Goal: Task Accomplishment & Management: Manage account settings

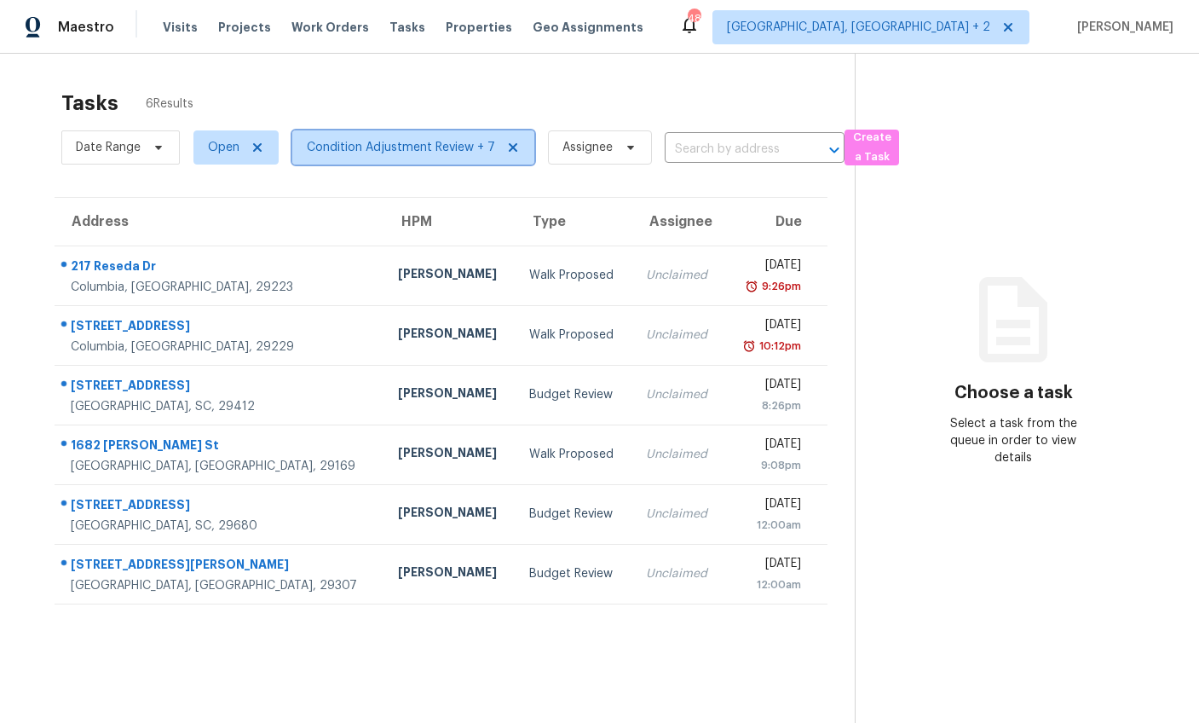
click at [369, 147] on span "Condition Adjustment Review + 7" at bounding box center [401, 147] width 188 height 17
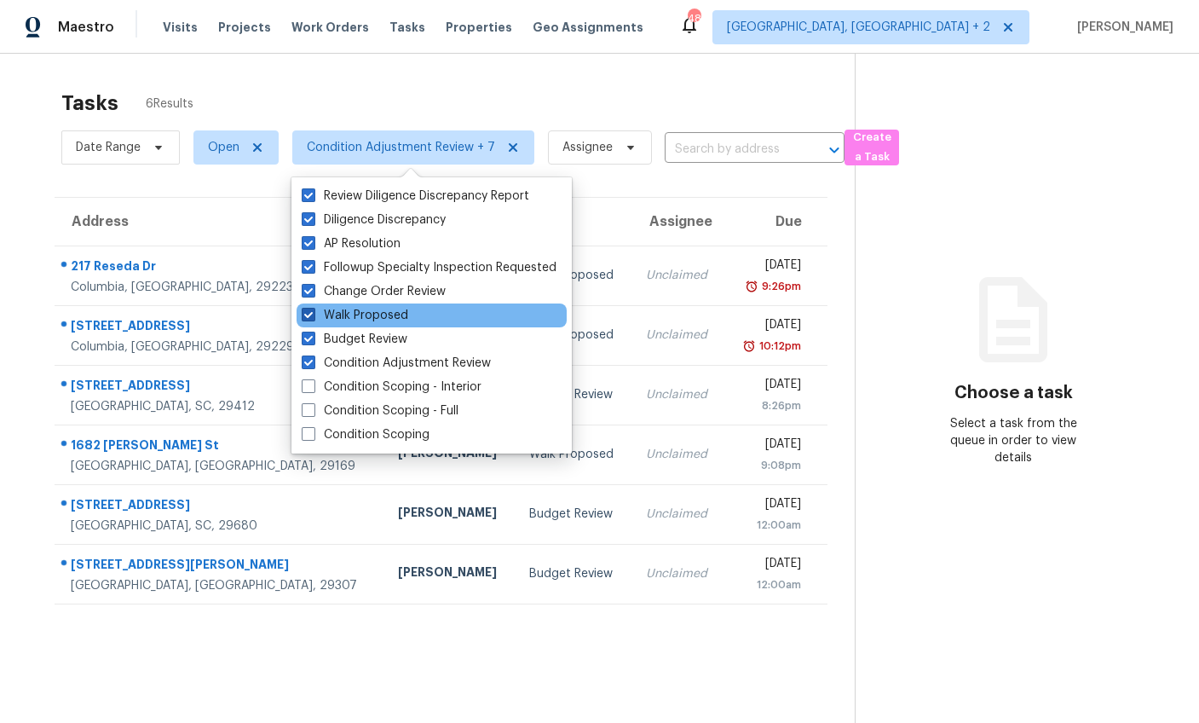
click at [307, 310] on span at bounding box center [309, 315] width 14 height 14
click at [307, 310] on input "Walk Proposed" at bounding box center [307, 312] width 11 height 11
checkbox input "false"
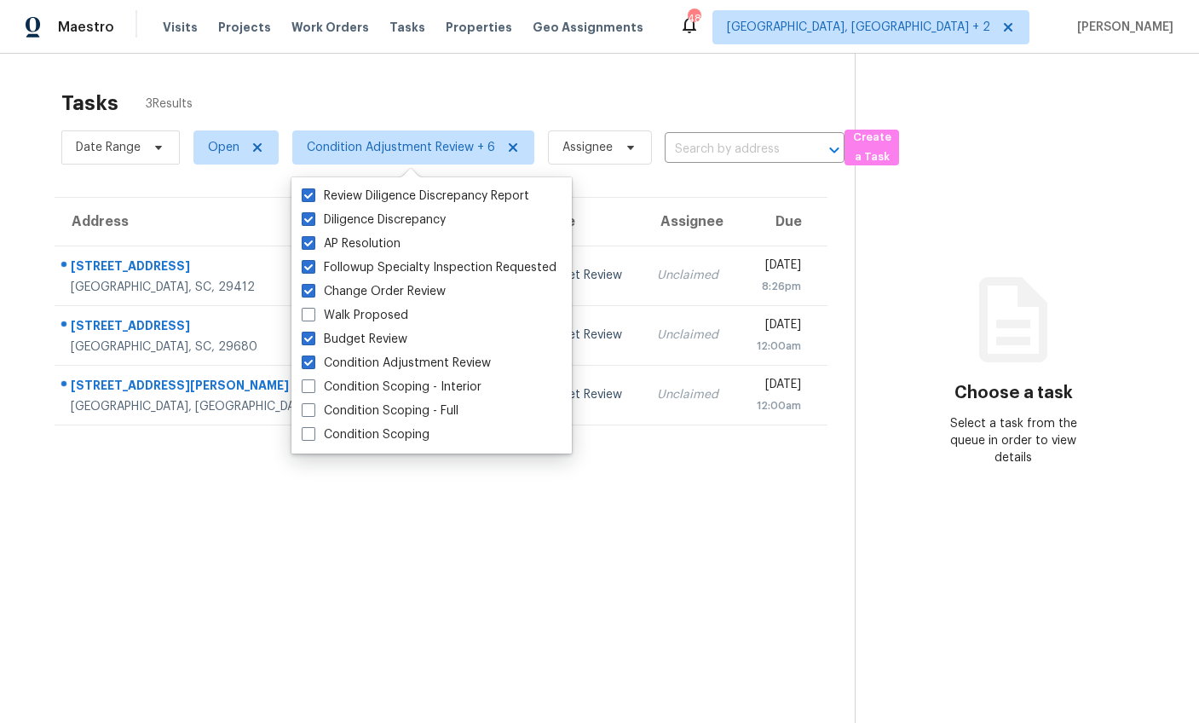
click at [30, 216] on div "Address HPM Type Assignee Due 773 Harbor View Rd Charleston, SC, 29412 Matt Dav…" at bounding box center [441, 311] width 828 height 228
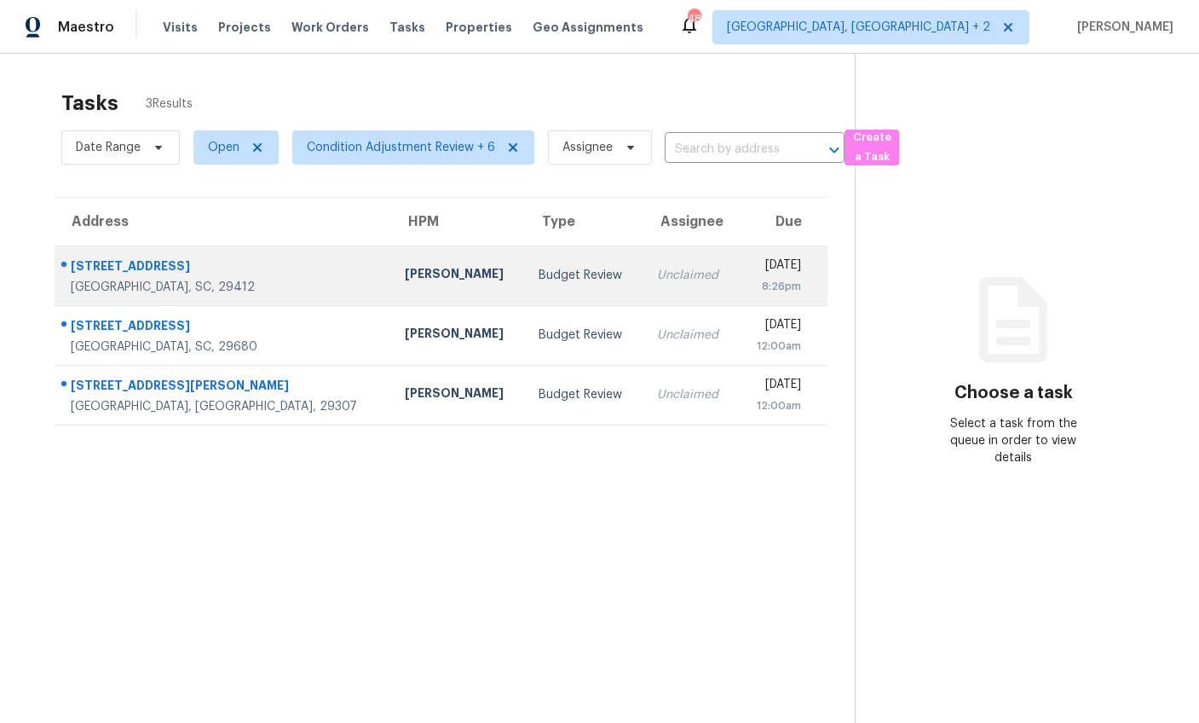
click at [391, 260] on td "Matt Davidson" at bounding box center [458, 276] width 135 height 60
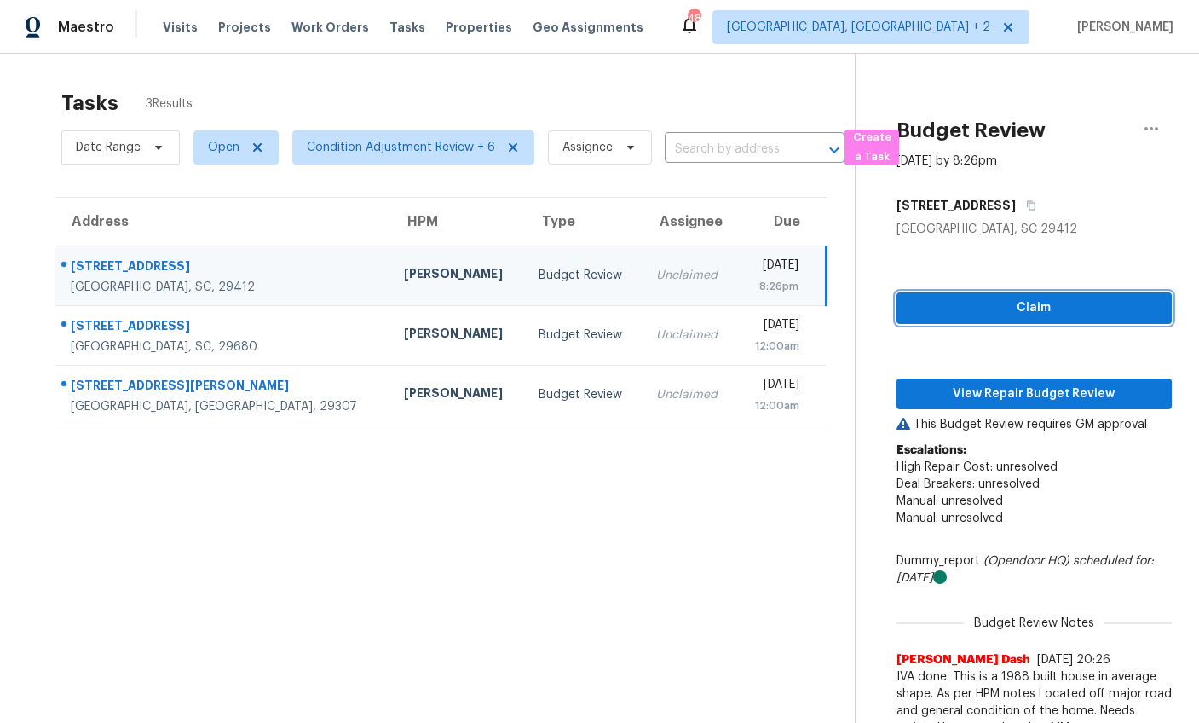
click at [995, 310] on span "Claim" at bounding box center [1034, 308] width 248 height 21
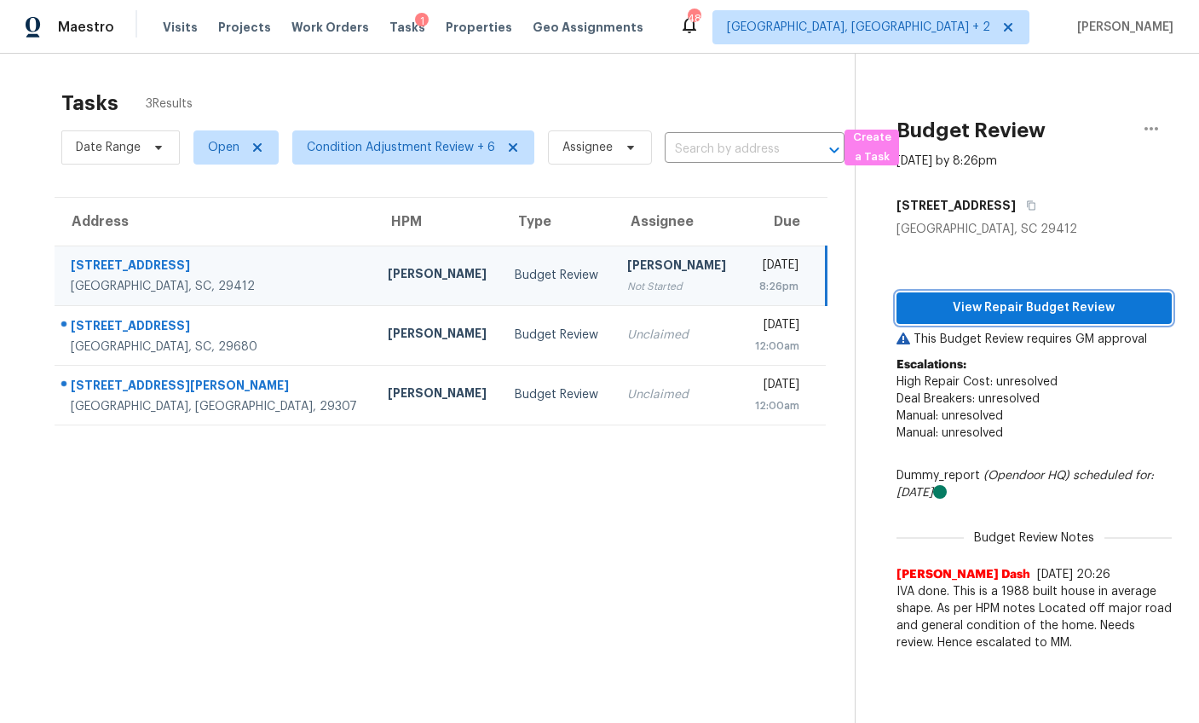
click at [995, 310] on span "View Repair Budget Review" at bounding box center [1034, 308] width 248 height 21
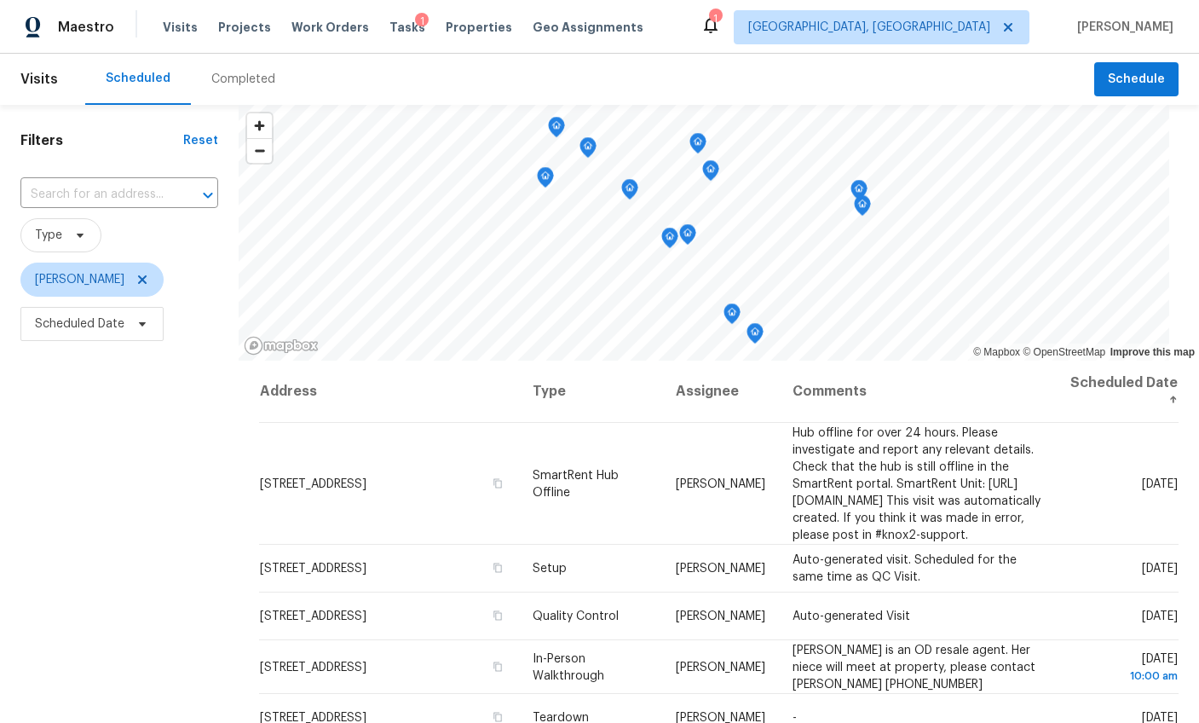
click at [247, 78] on div "Completed" at bounding box center [243, 79] width 64 height 17
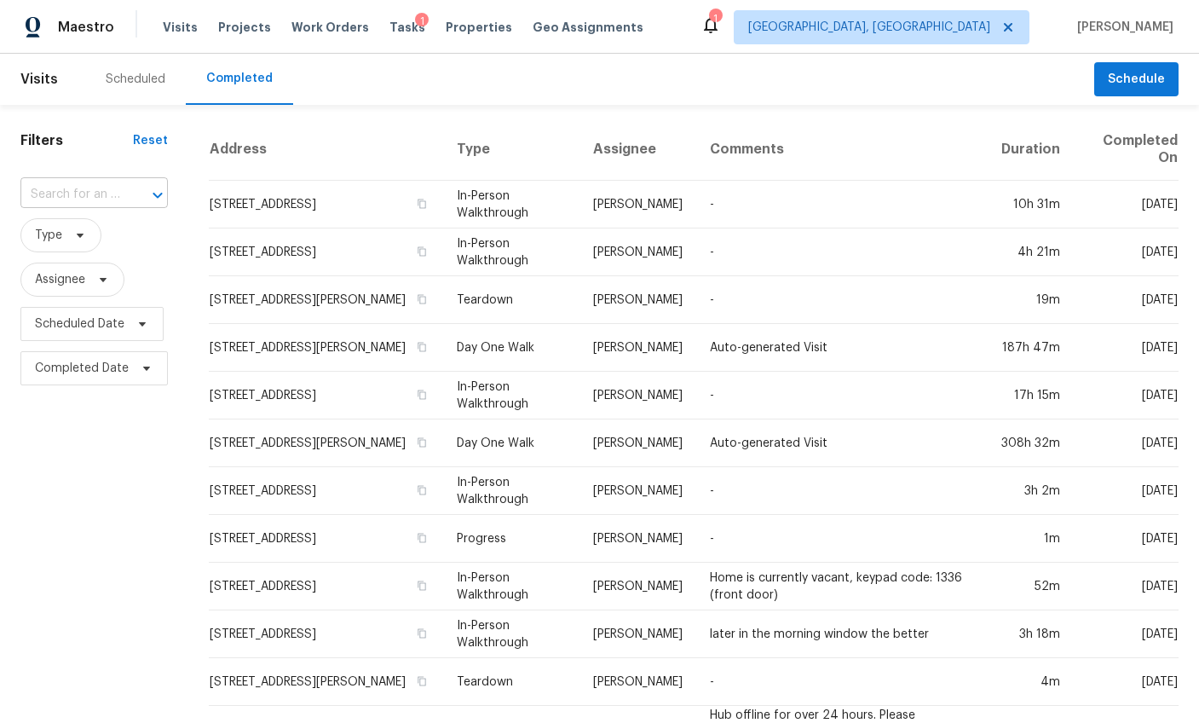
click at [106, 199] on input "text" at bounding box center [70, 195] width 100 height 26
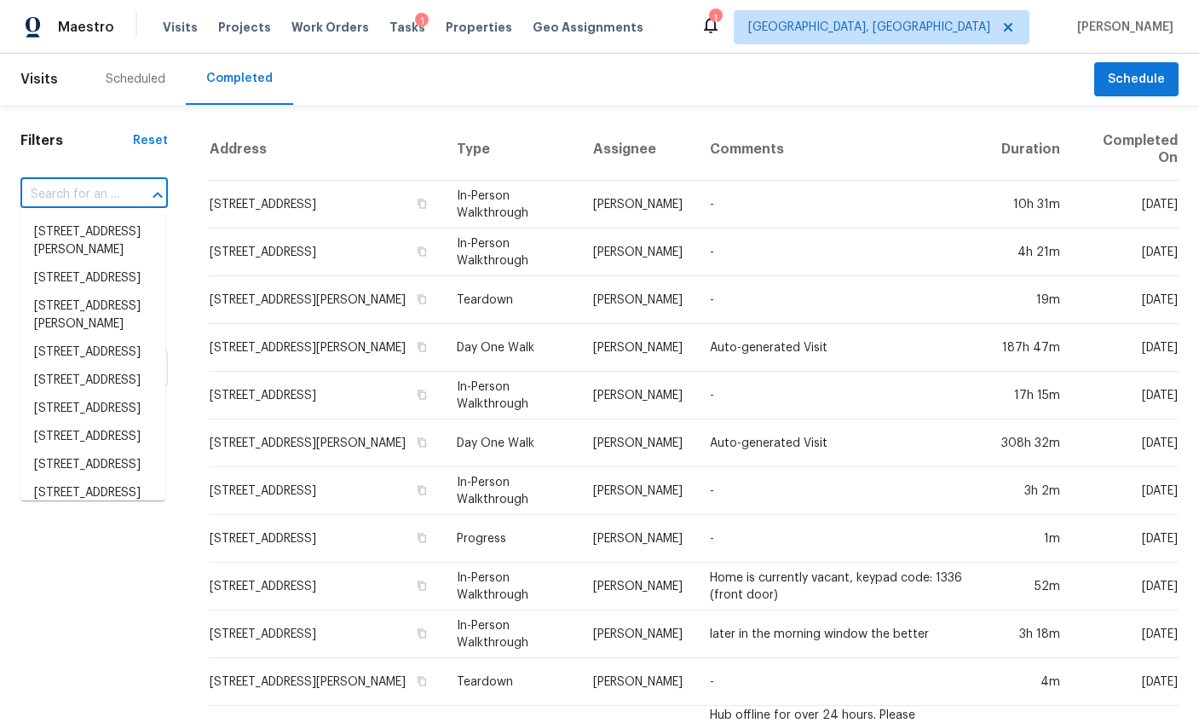
paste input "773 Harbor View Rd, Charleston, SC 29412"
type input "773 Harbor View Rd, Charleston, SC 29412"
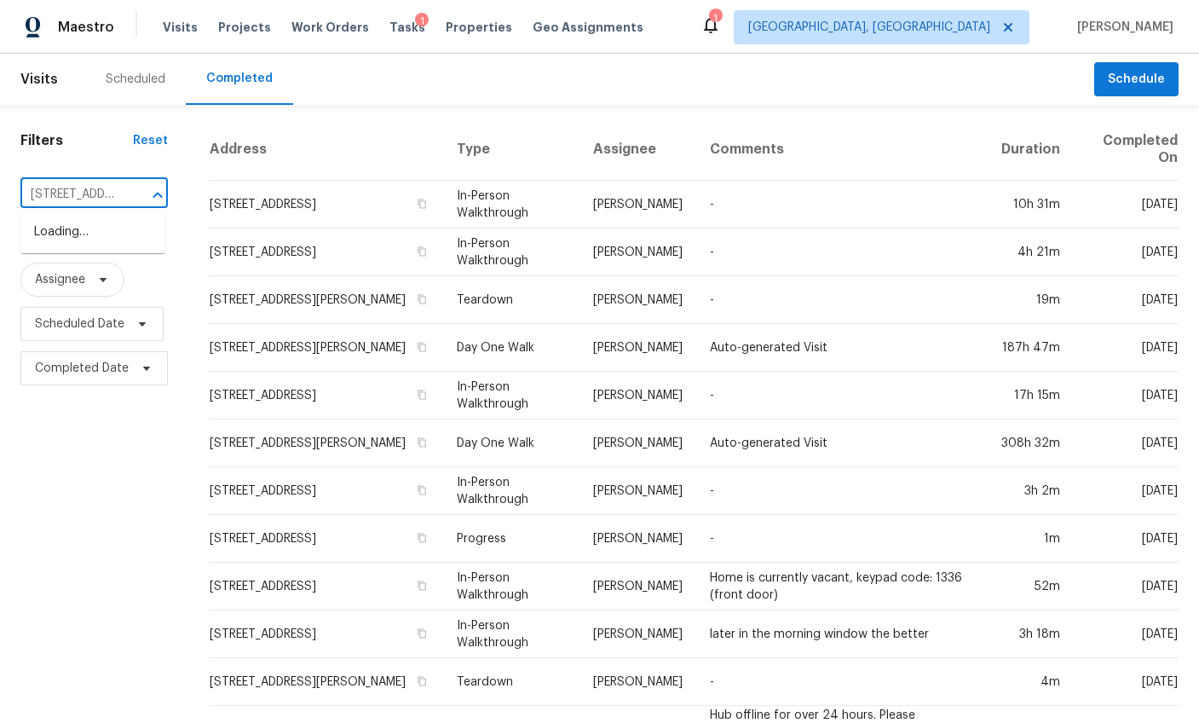
scroll to position [0, 148]
click at [100, 234] on li "773 Harbor View Rd, Charleston, SC 29412" at bounding box center [92, 232] width 145 height 28
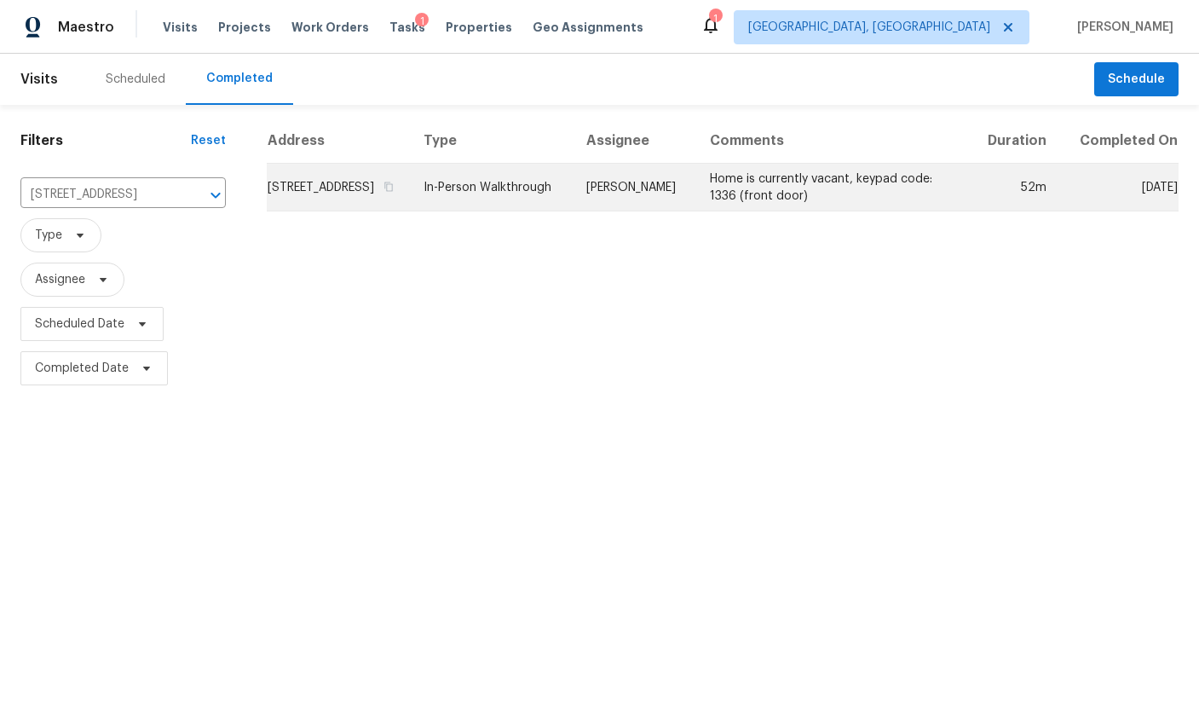
click at [273, 197] on td "773 Harbor View Rd, Charleston, SC 29412" at bounding box center [338, 188] width 143 height 48
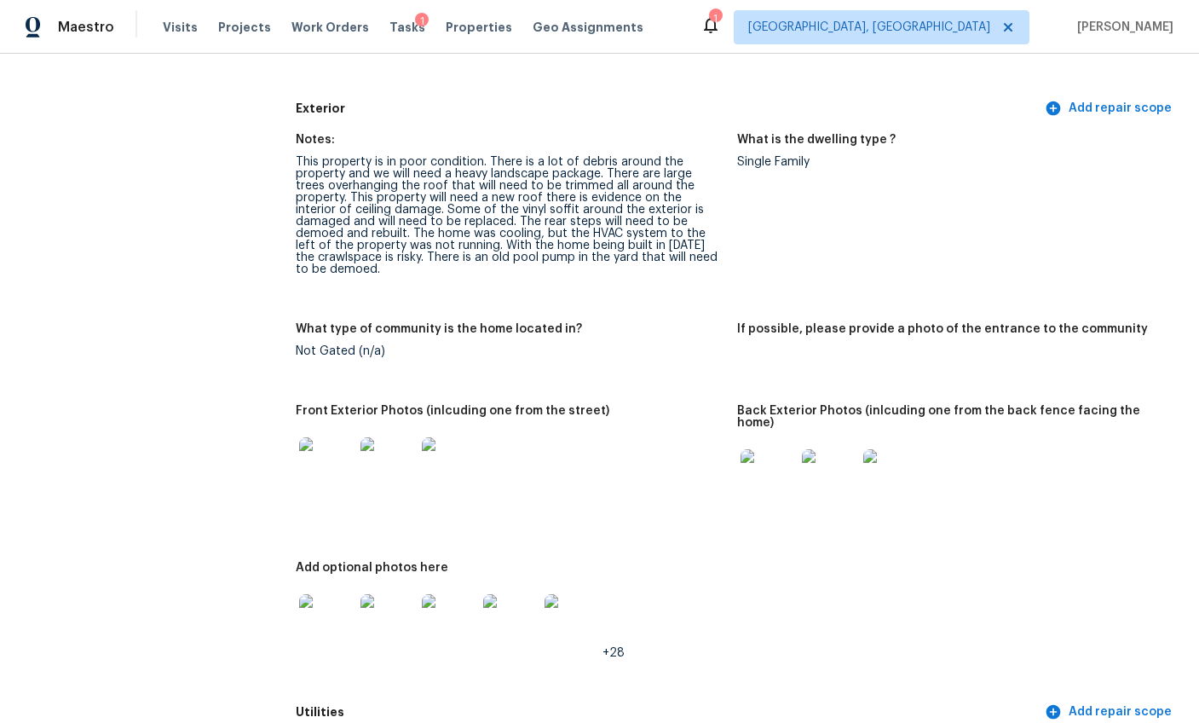
scroll to position [747, 0]
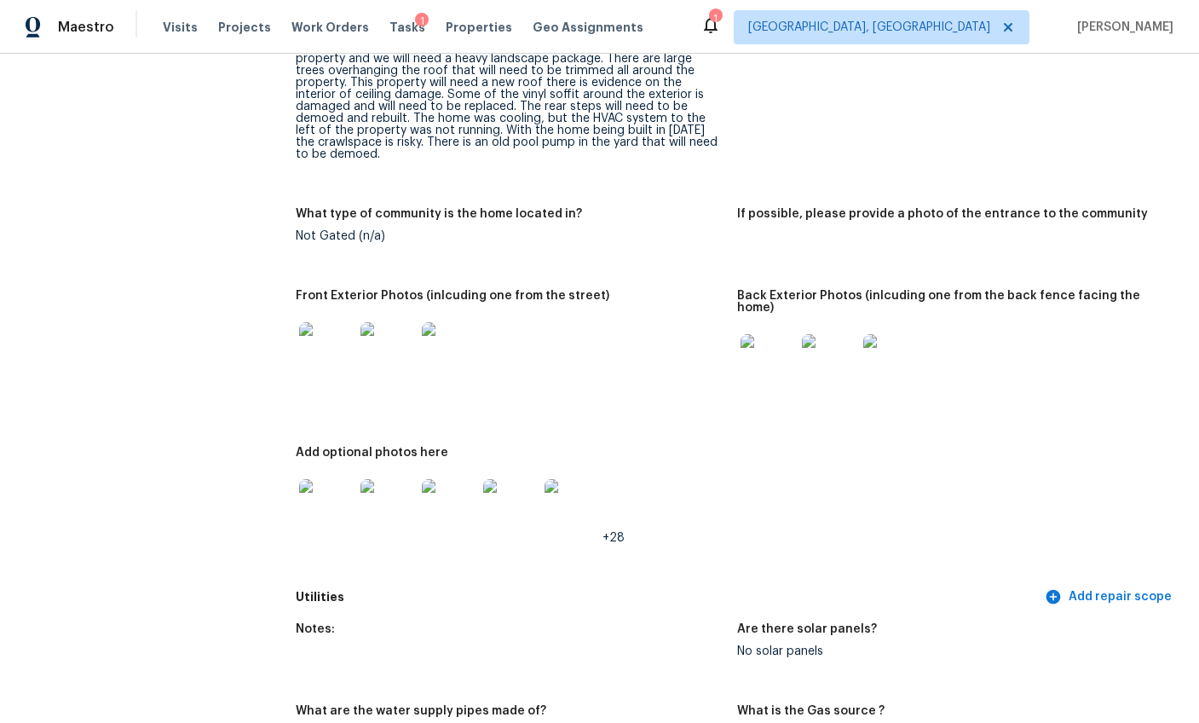
click at [324, 479] on img at bounding box center [326, 506] width 55 height 55
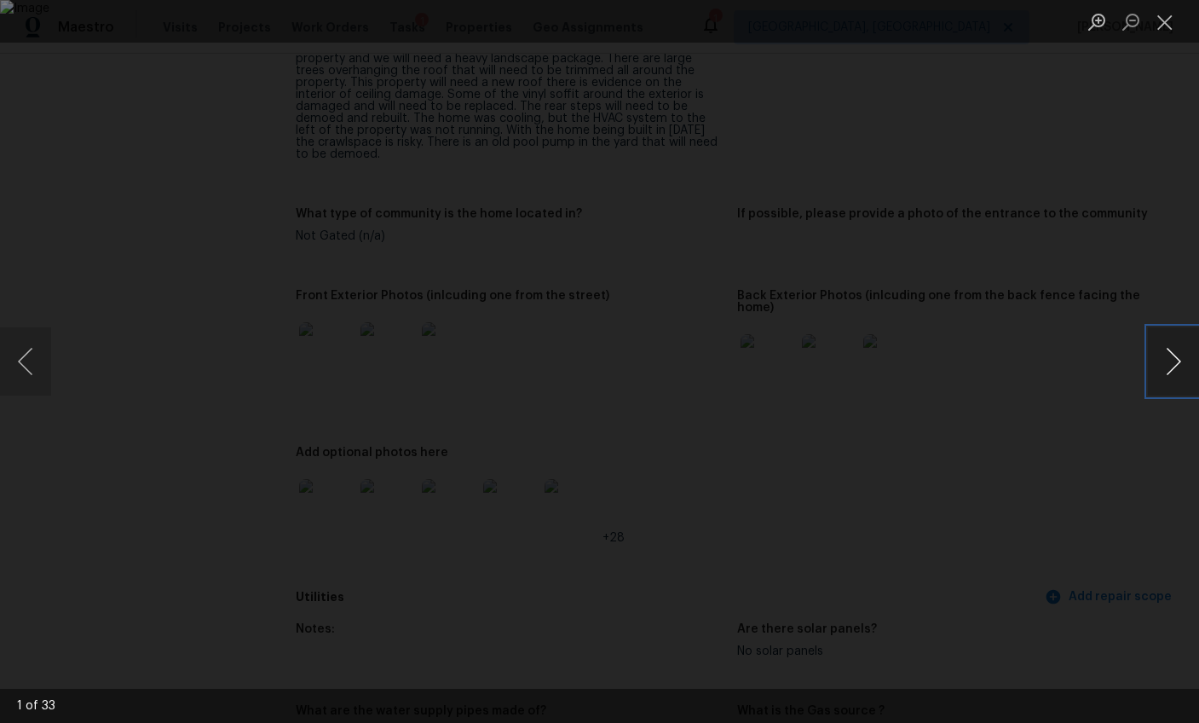
click at [1165, 360] on button "Next image" at bounding box center [1173, 361] width 51 height 68
click at [1155, 384] on button "Next image" at bounding box center [1173, 361] width 51 height 68
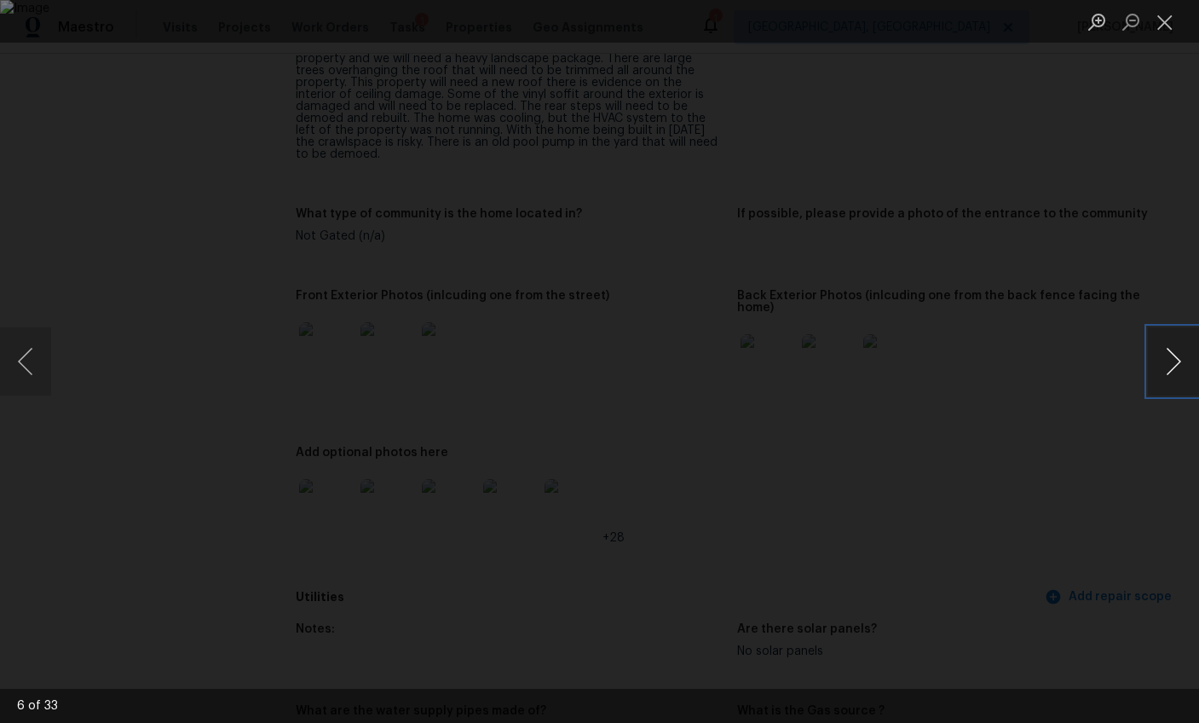
click at [1161, 378] on button "Next image" at bounding box center [1173, 361] width 51 height 68
click at [1162, 378] on button "Next image" at bounding box center [1173, 361] width 51 height 68
click at [1174, 367] on button "Next image" at bounding box center [1173, 361] width 51 height 68
click at [1176, 351] on button "Next image" at bounding box center [1173, 361] width 51 height 68
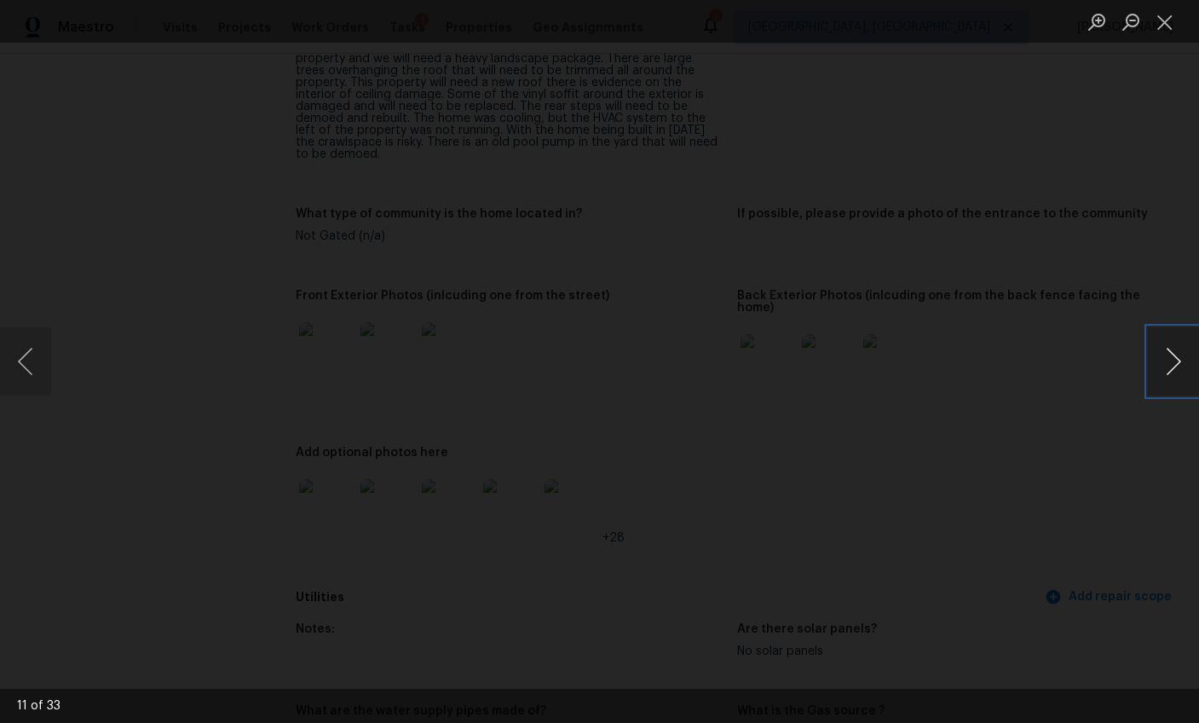
click at [1163, 367] on button "Next image" at bounding box center [1173, 361] width 51 height 68
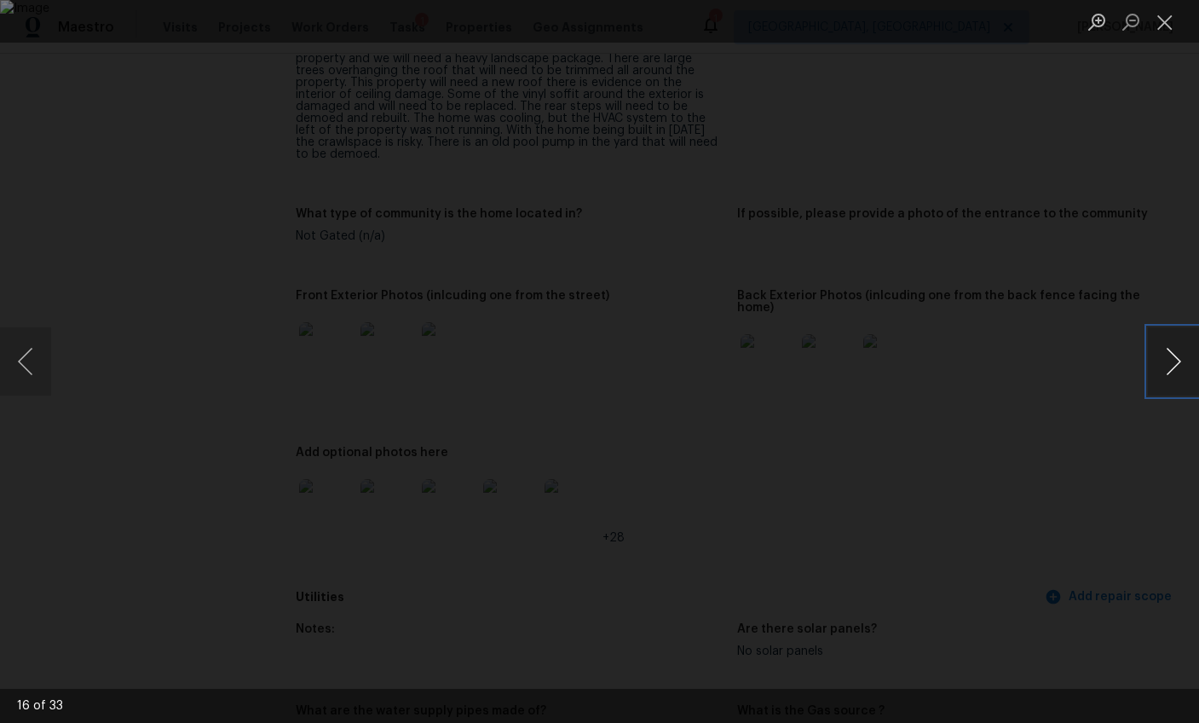
click at [1163, 367] on button "Next image" at bounding box center [1173, 361] width 51 height 68
click at [1163, 368] on button "Next image" at bounding box center [1173, 361] width 51 height 68
click at [1161, 370] on button "Next image" at bounding box center [1173, 361] width 51 height 68
click at [1164, 366] on button "Next image" at bounding box center [1173, 361] width 51 height 68
click at [1164, 367] on button "Next image" at bounding box center [1173, 361] width 51 height 68
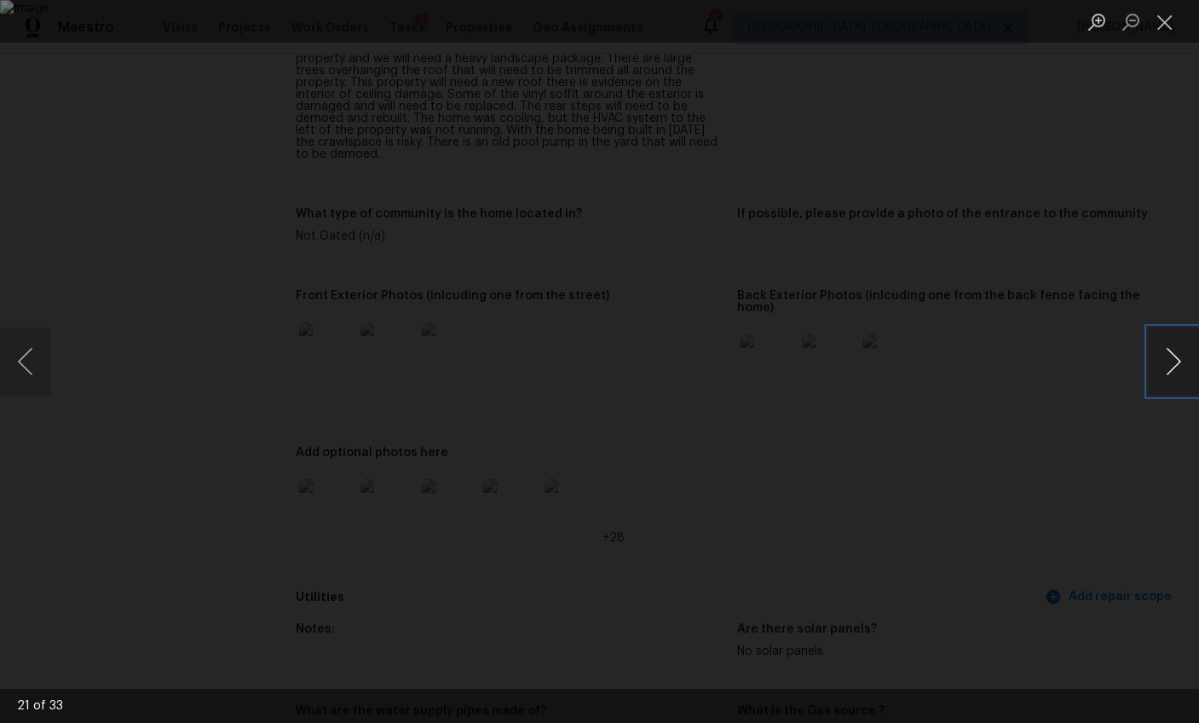
click at [1164, 367] on button "Next image" at bounding box center [1173, 361] width 51 height 68
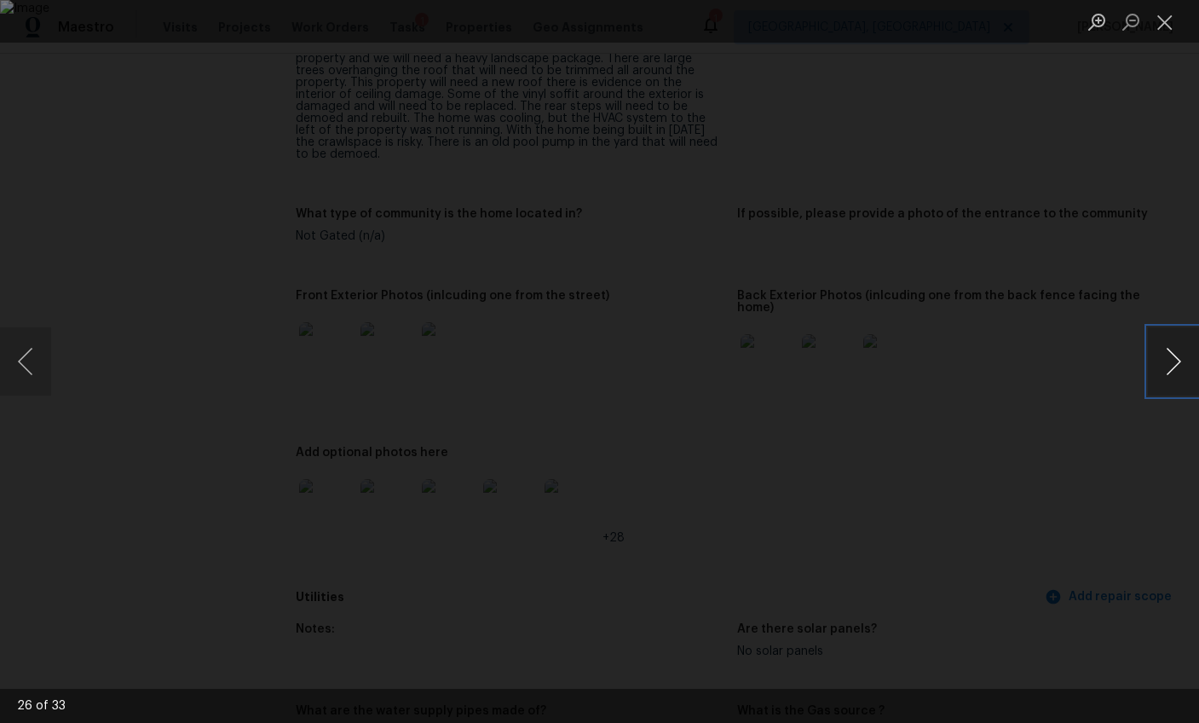
click at [1164, 367] on button "Next image" at bounding box center [1173, 361] width 51 height 68
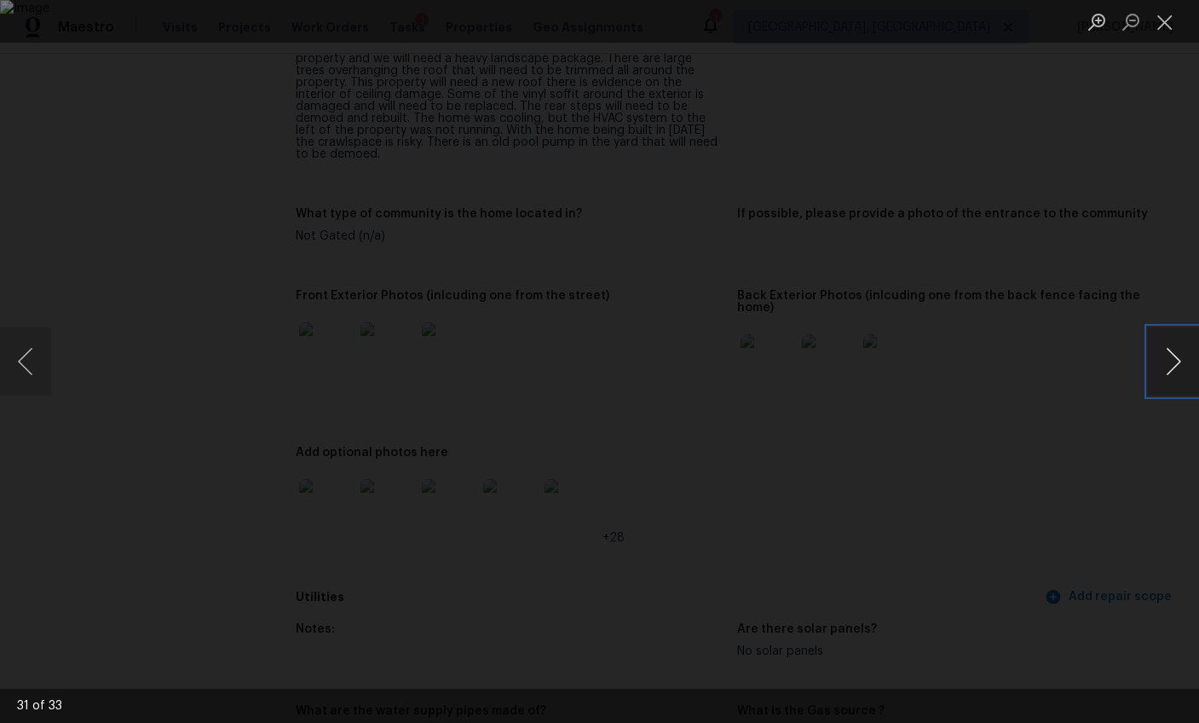
click at [1164, 367] on button "Next image" at bounding box center [1173, 361] width 51 height 68
click at [1124, 219] on div "Lightbox" at bounding box center [599, 361] width 1199 height 723
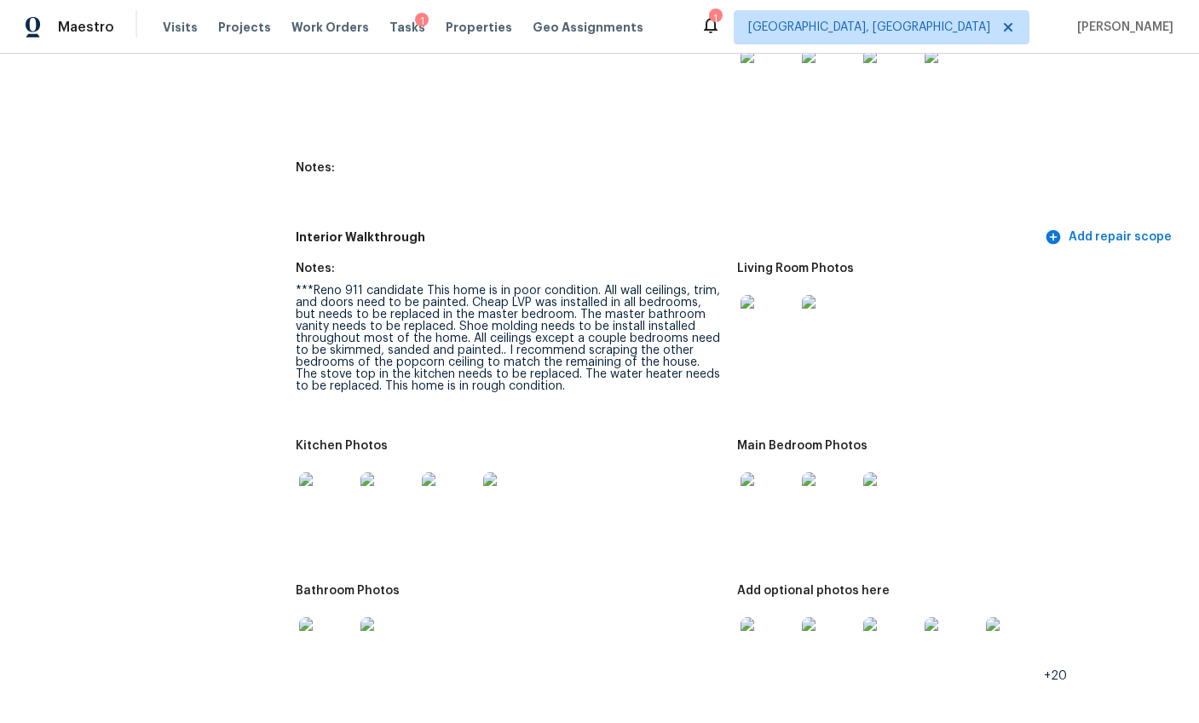
scroll to position [2183, 0]
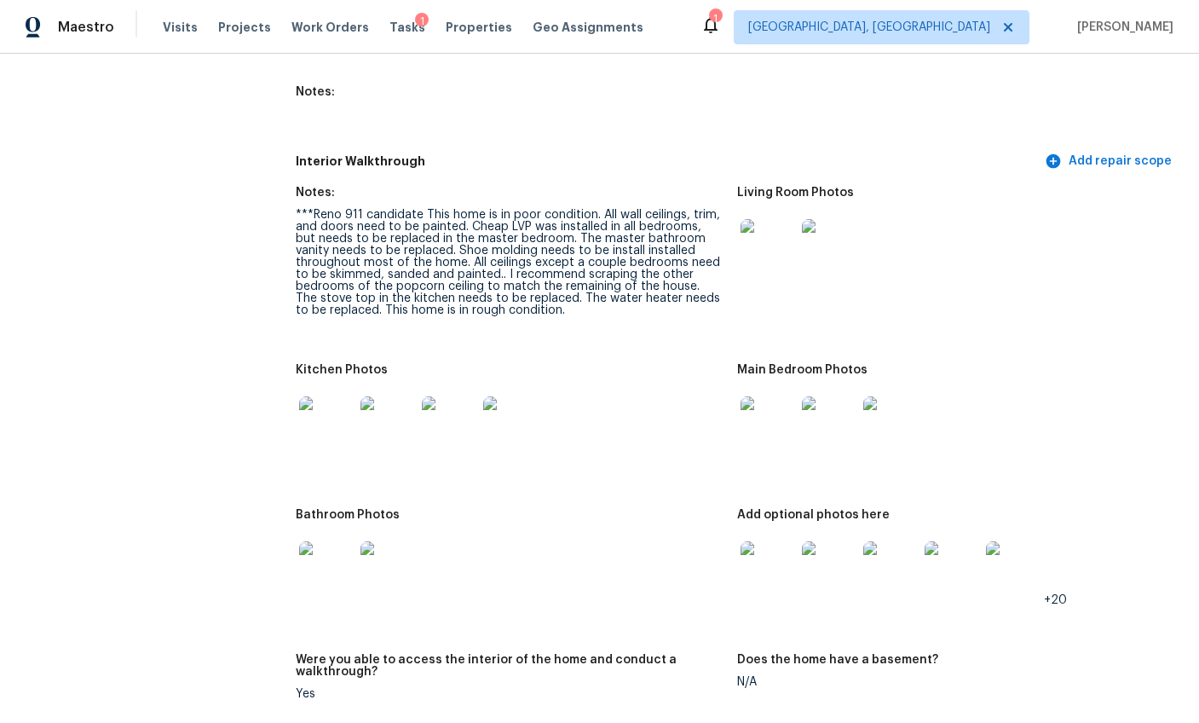
click at [326, 396] on img at bounding box center [326, 423] width 55 height 55
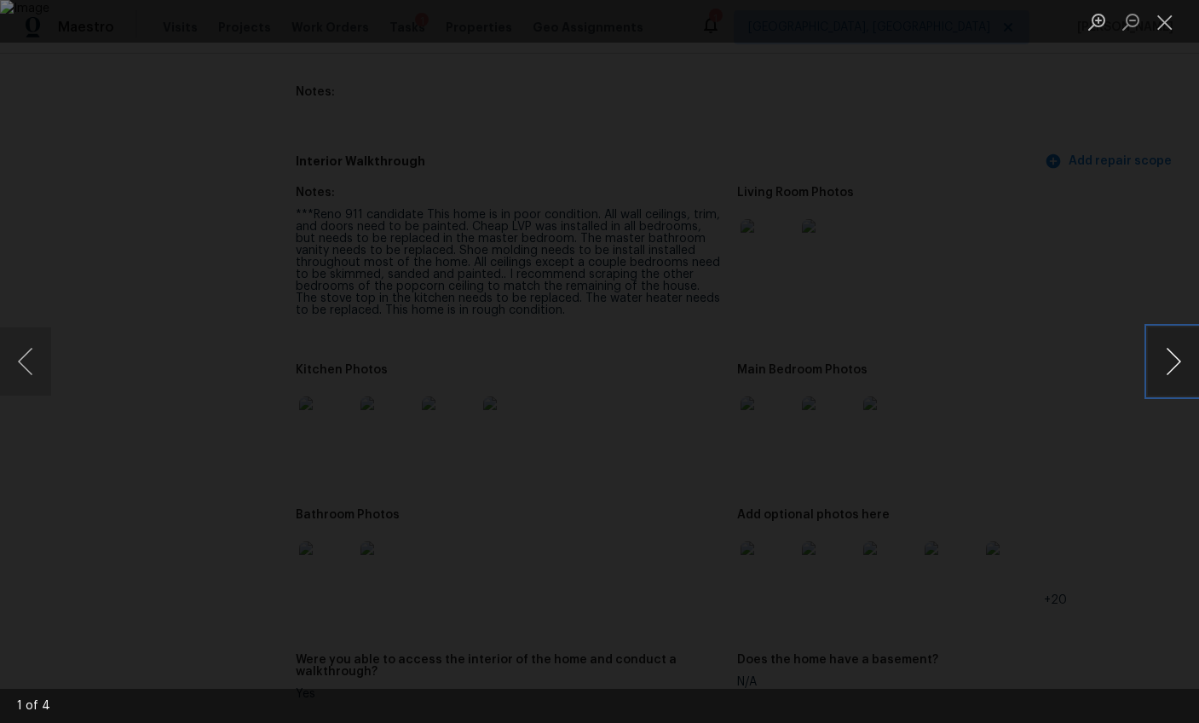
click at [1178, 359] on button "Next image" at bounding box center [1173, 361] width 51 height 68
click at [1177, 359] on button "Next image" at bounding box center [1173, 361] width 51 height 68
click at [1176, 357] on button "Next image" at bounding box center [1173, 361] width 51 height 68
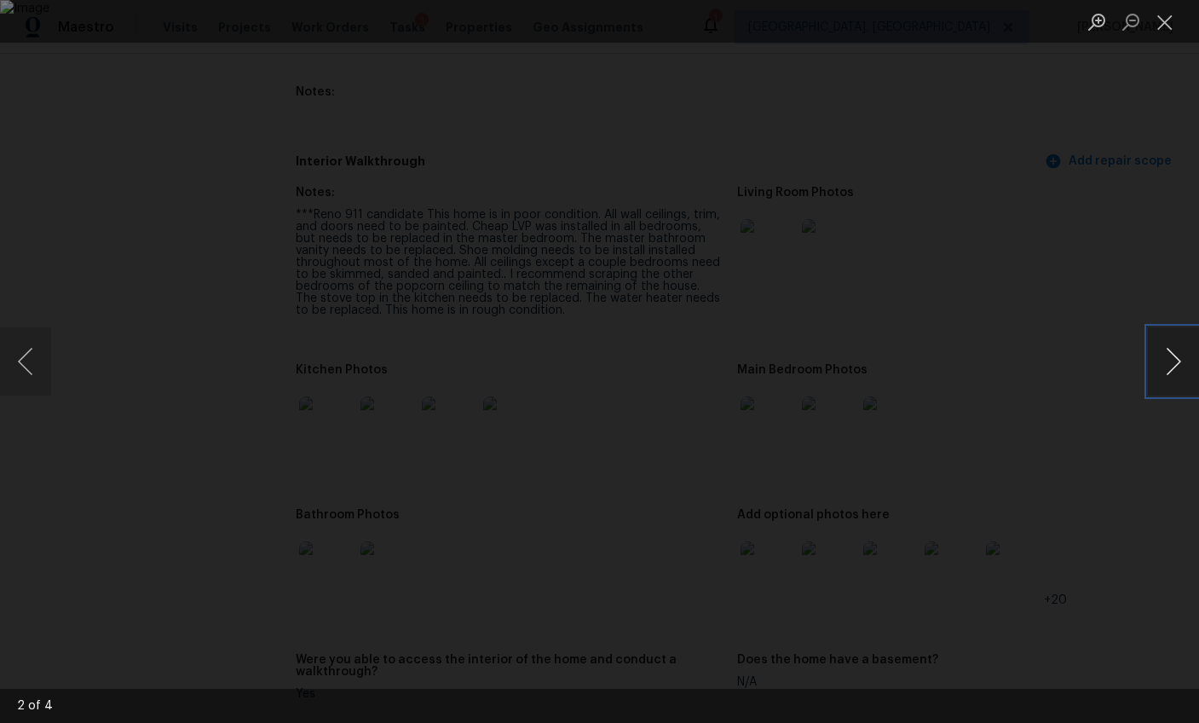
click at [1168, 358] on button "Next image" at bounding box center [1173, 361] width 51 height 68
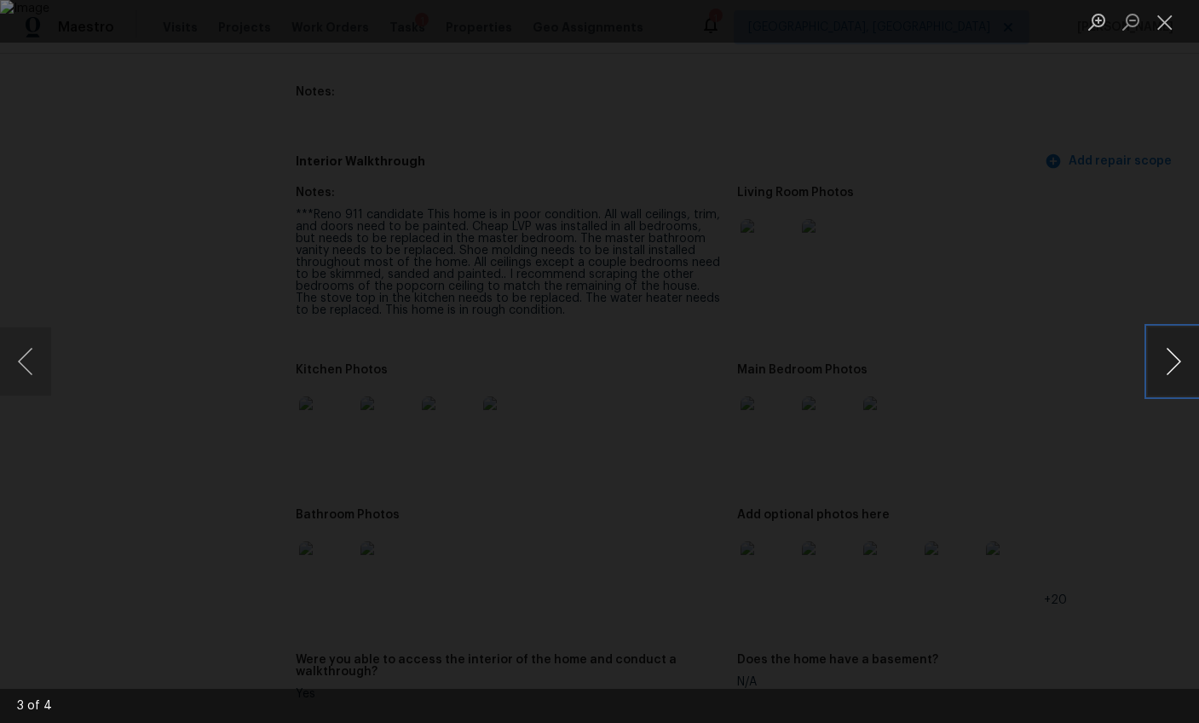
click at [1168, 358] on button "Next image" at bounding box center [1173, 361] width 51 height 68
click at [1169, 444] on div "Lightbox" at bounding box center [599, 361] width 1199 height 723
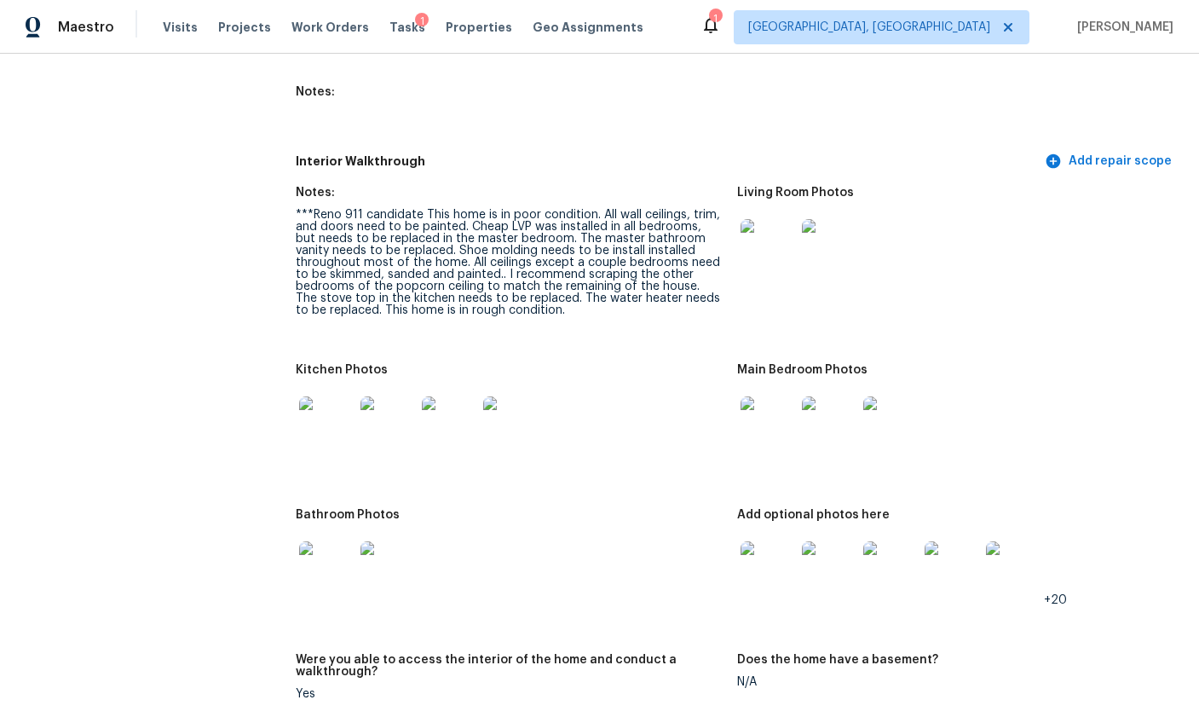
click at [770, 401] on img at bounding box center [768, 423] width 55 height 55
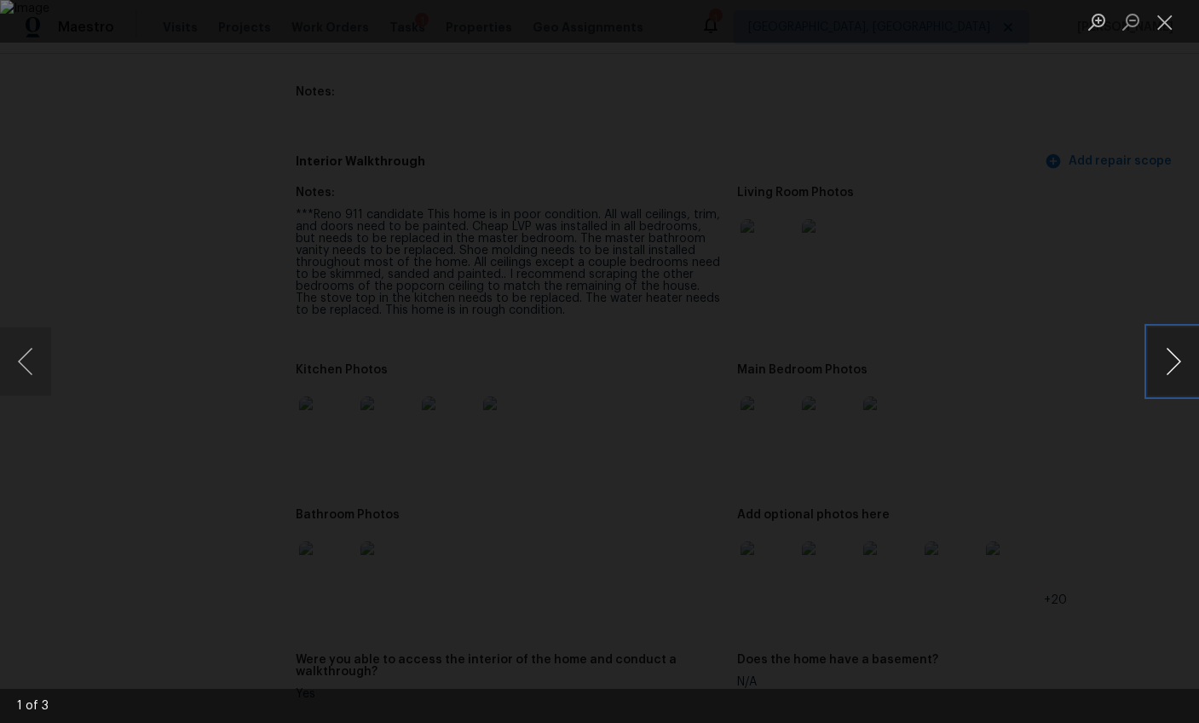
click at [1187, 361] on button "Next image" at bounding box center [1173, 361] width 51 height 68
click at [1127, 548] on div "Lightbox" at bounding box center [599, 361] width 1199 height 723
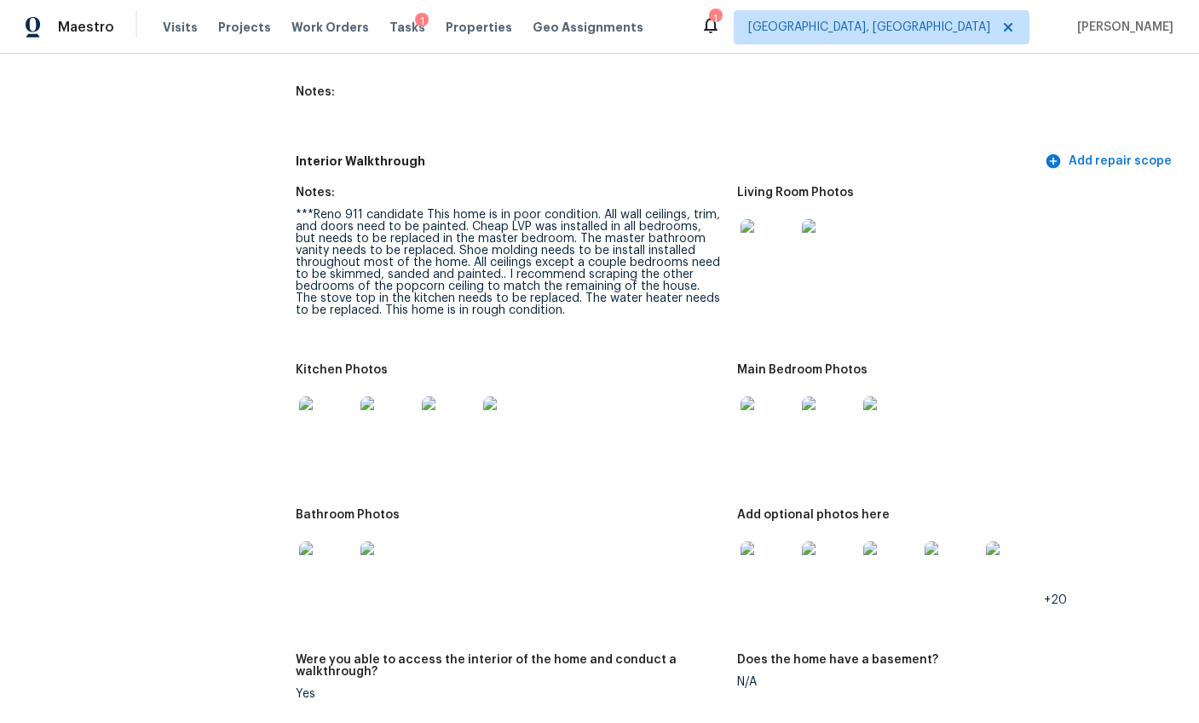
click at [314, 541] on img at bounding box center [326, 568] width 55 height 55
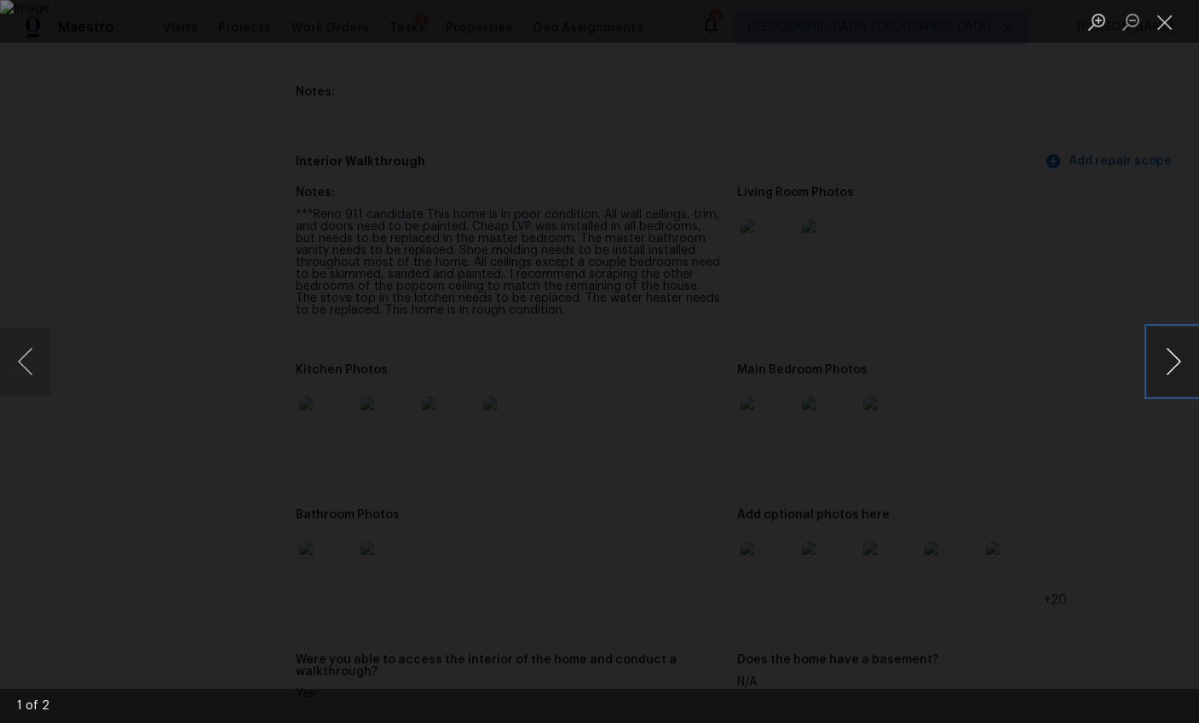
click at [1162, 361] on button "Next image" at bounding box center [1173, 361] width 51 height 68
click at [1167, 369] on button "Next image" at bounding box center [1173, 361] width 51 height 68
click at [1102, 498] on div "Lightbox" at bounding box center [599, 361] width 1199 height 723
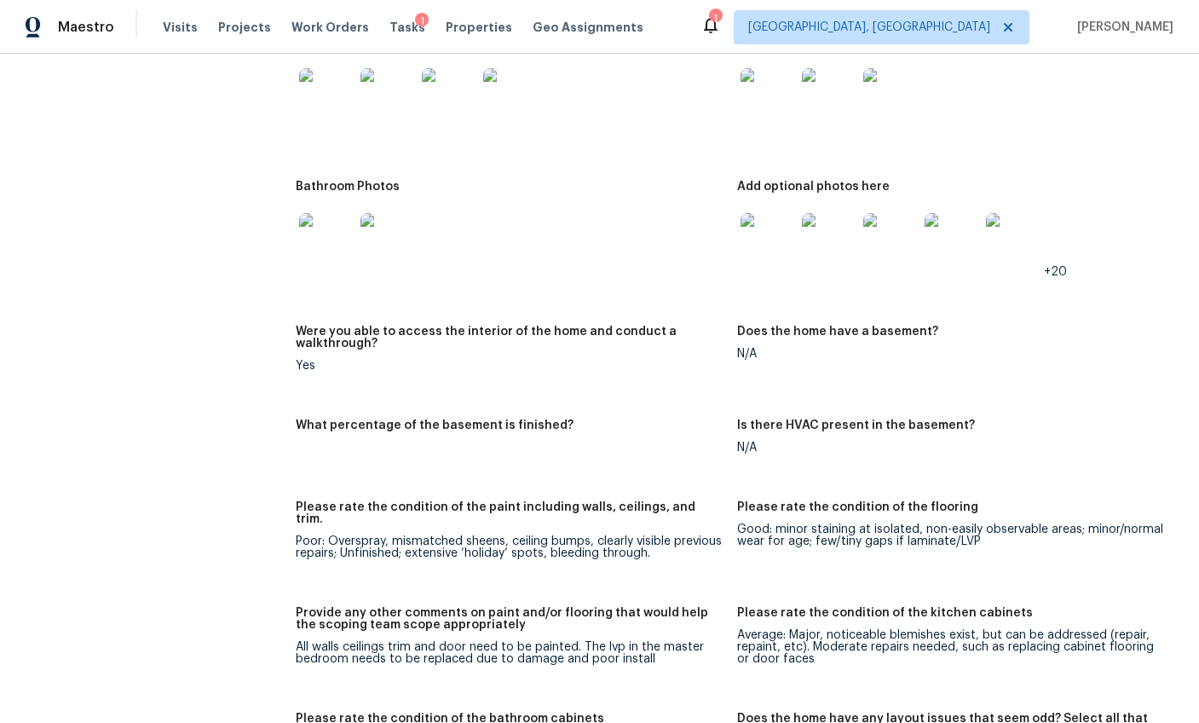
scroll to position [2574, 0]
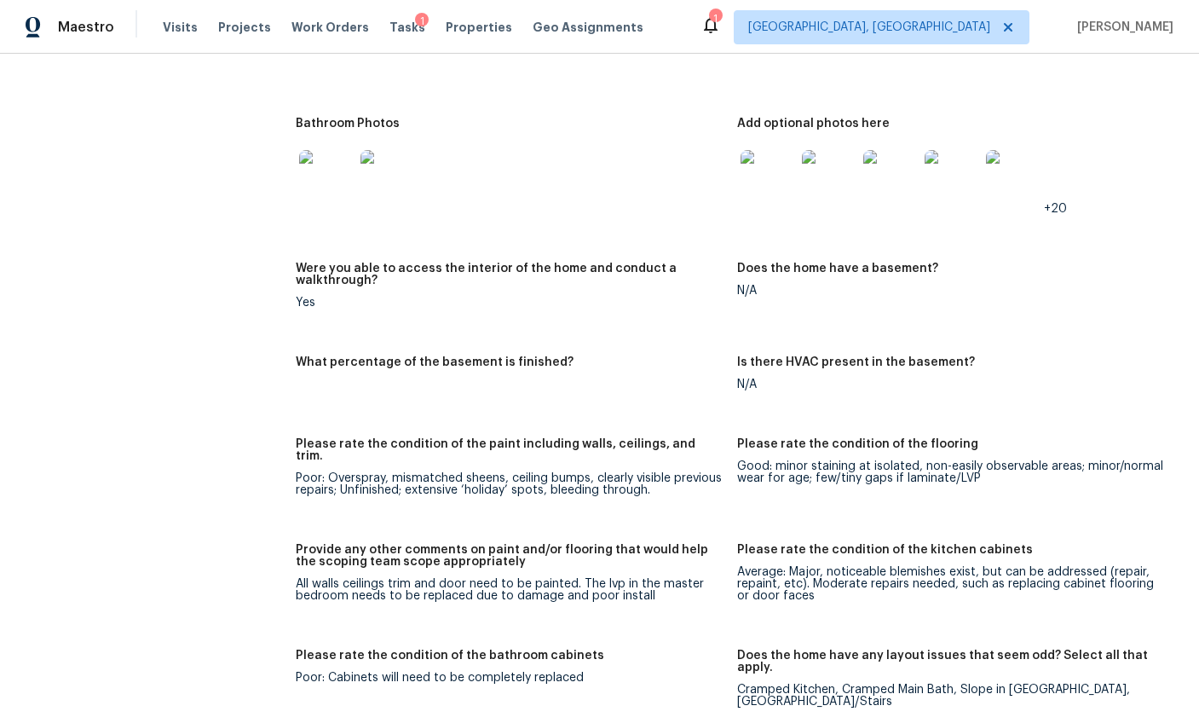
click at [768, 163] on img at bounding box center [768, 177] width 55 height 55
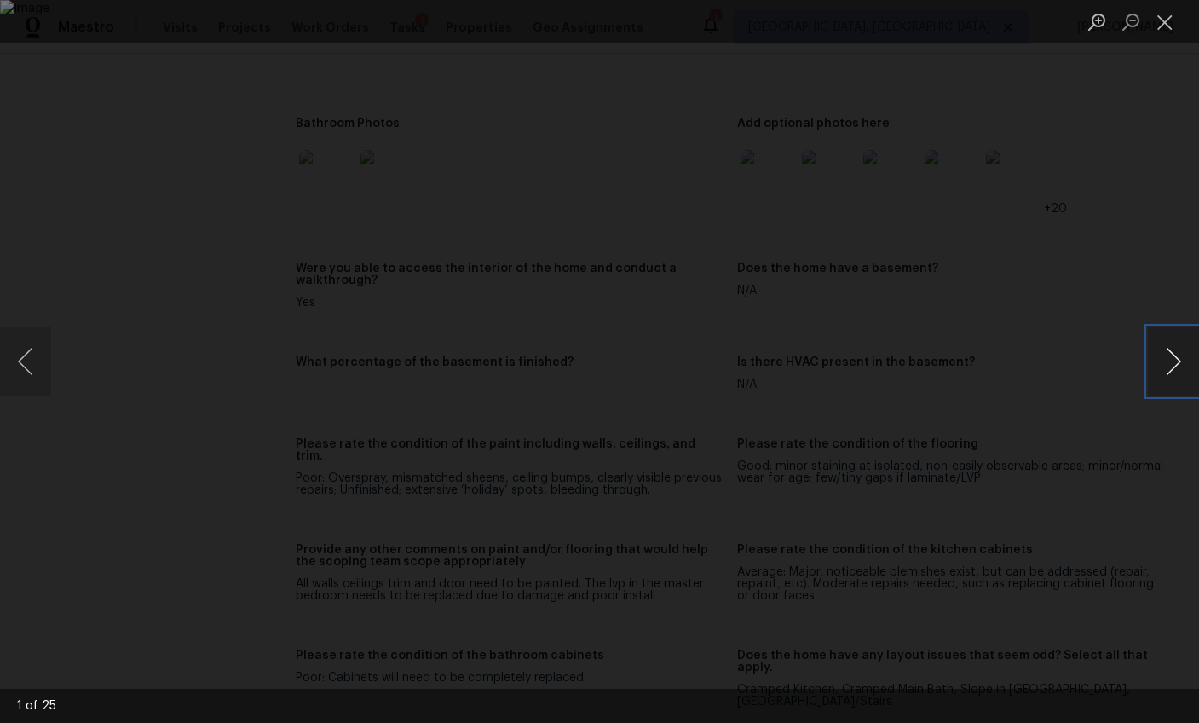
click at [1180, 350] on button "Next image" at bounding box center [1173, 361] width 51 height 68
click at [1179, 350] on button "Next image" at bounding box center [1173, 361] width 51 height 68
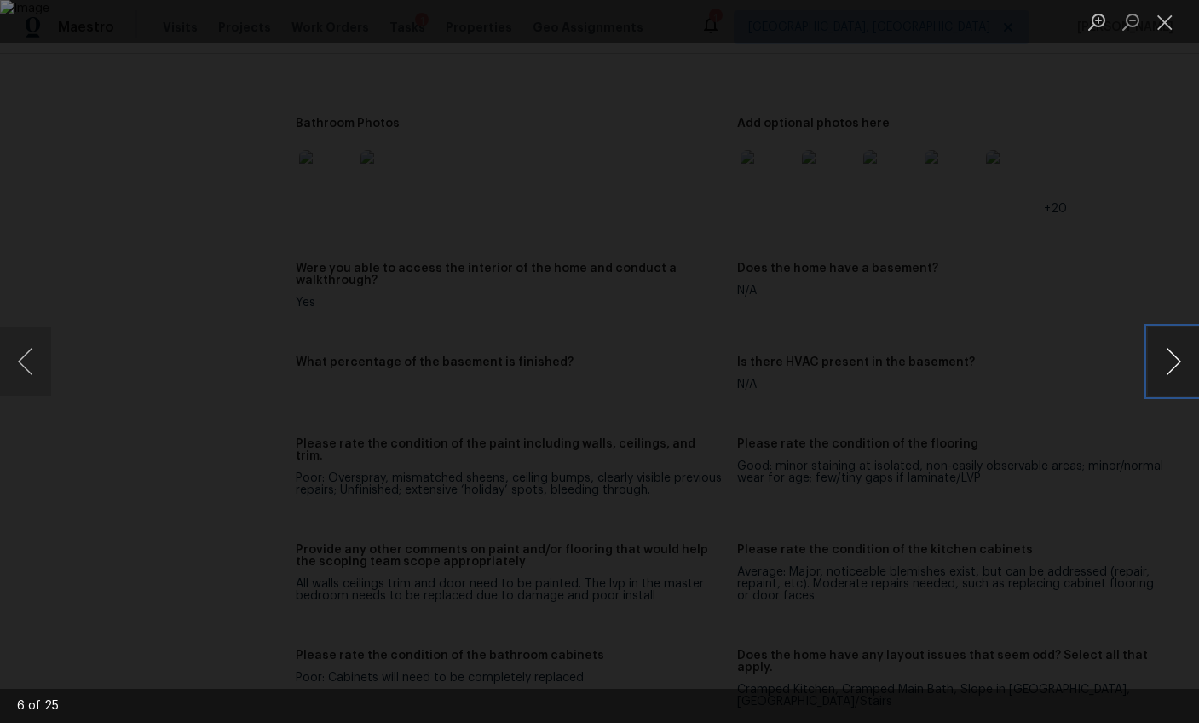
click at [1179, 350] on button "Next image" at bounding box center [1173, 361] width 51 height 68
click at [38, 342] on button "Previous image" at bounding box center [25, 361] width 51 height 68
click at [1170, 361] on button "Next image" at bounding box center [1173, 361] width 51 height 68
click at [1160, 357] on button "Next image" at bounding box center [1173, 361] width 51 height 68
click at [1156, 355] on button "Next image" at bounding box center [1173, 361] width 51 height 68
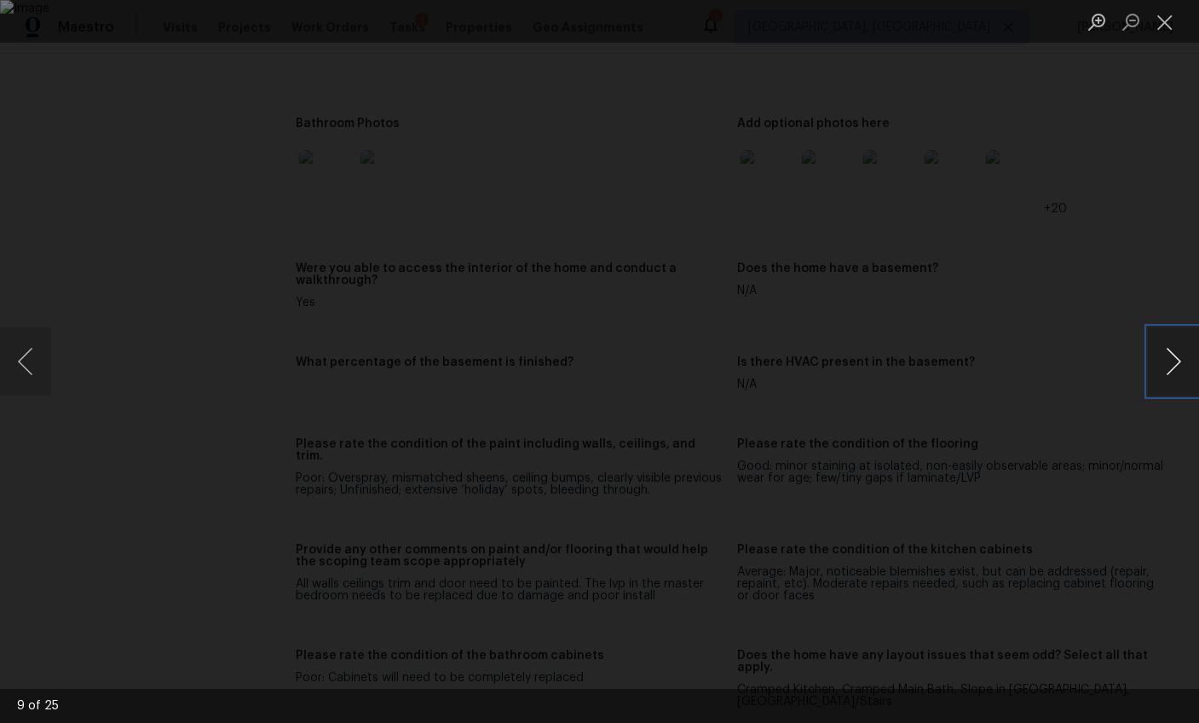
click at [1155, 355] on button "Next image" at bounding box center [1173, 361] width 51 height 68
click at [1154, 355] on button "Next image" at bounding box center [1173, 361] width 51 height 68
click at [1166, 359] on button "Next image" at bounding box center [1173, 361] width 51 height 68
click at [1164, 361] on button "Next image" at bounding box center [1173, 361] width 51 height 68
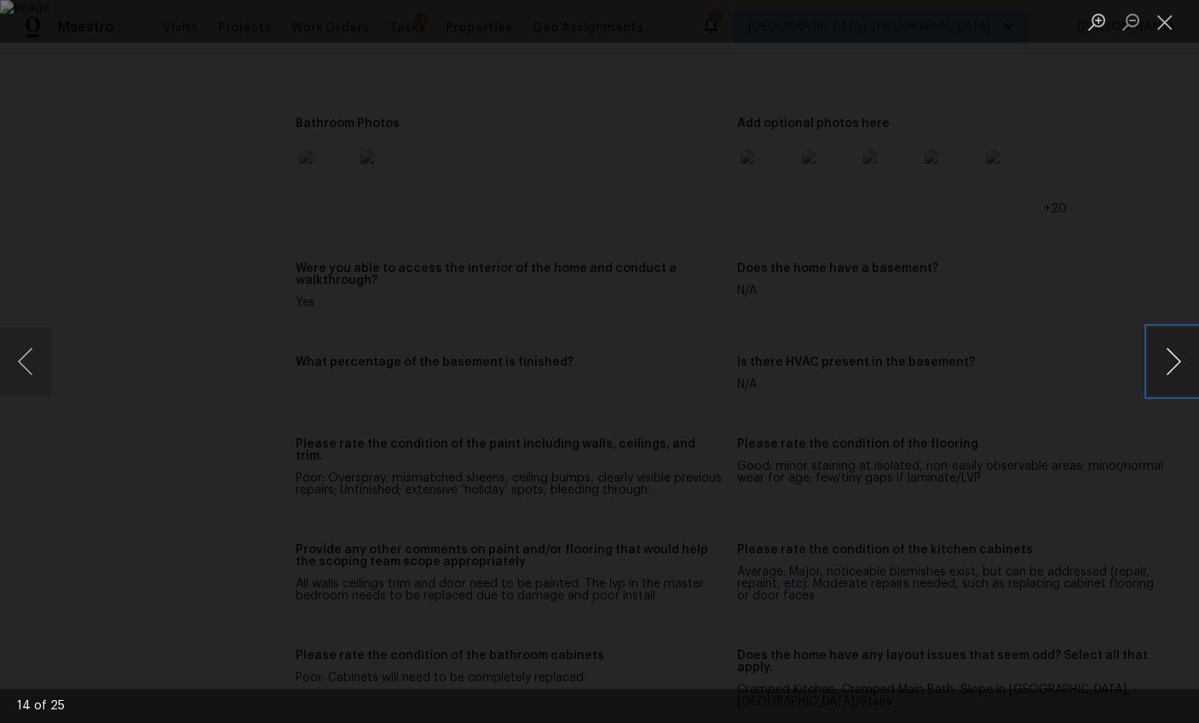
click at [1164, 361] on button "Next image" at bounding box center [1173, 361] width 51 height 68
click at [1145, 453] on div "Lightbox" at bounding box center [599, 361] width 1199 height 723
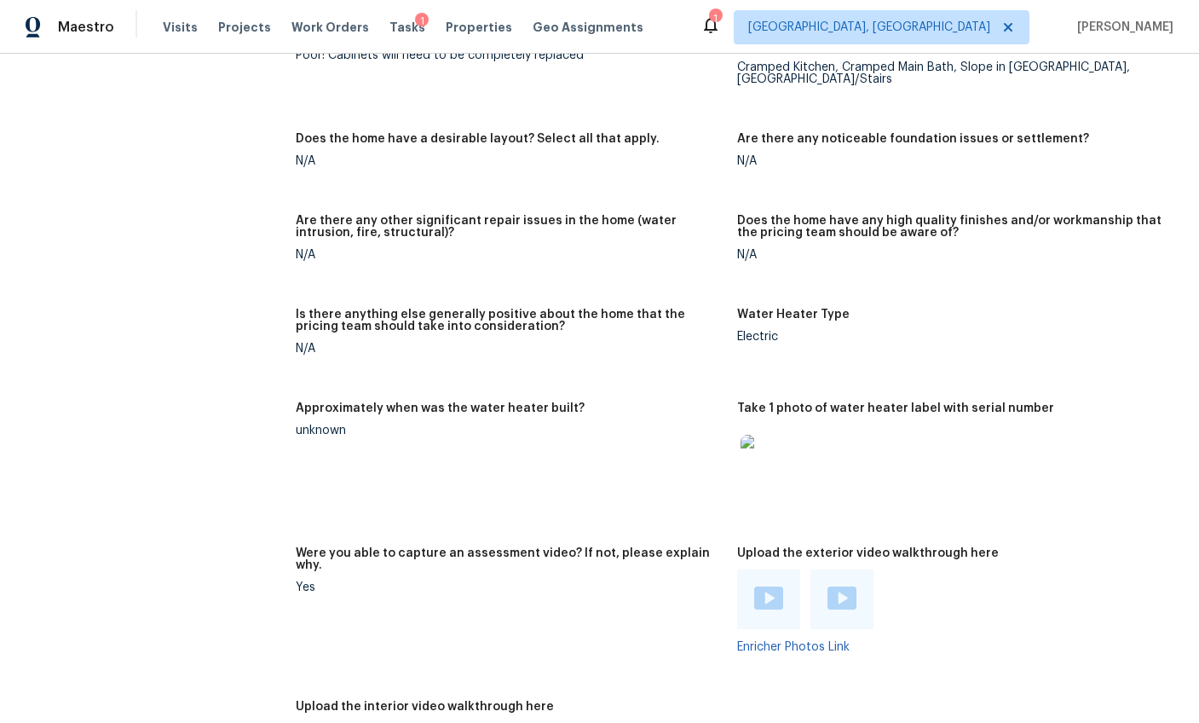
scroll to position [3387, 0]
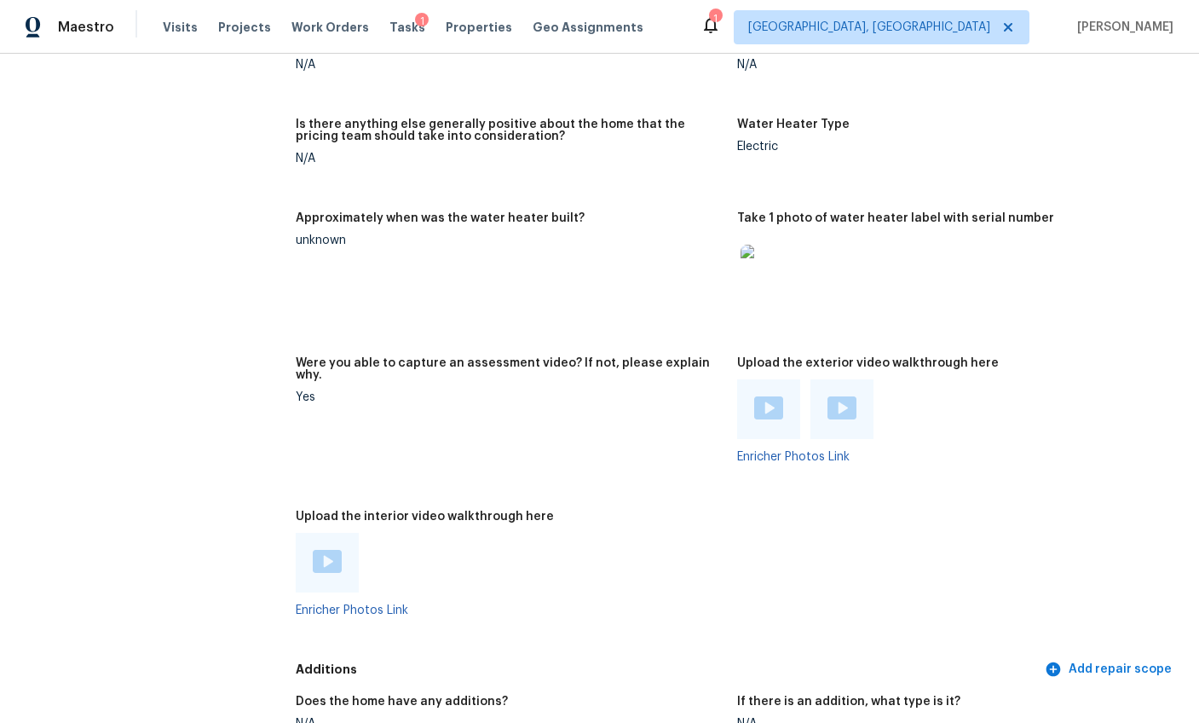
click at [782, 379] on div at bounding box center [768, 409] width 63 height 60
click at [761, 396] on img at bounding box center [768, 407] width 29 height 23
click at [818, 379] on div at bounding box center [842, 409] width 63 height 60
click at [828, 396] on img at bounding box center [842, 407] width 29 height 23
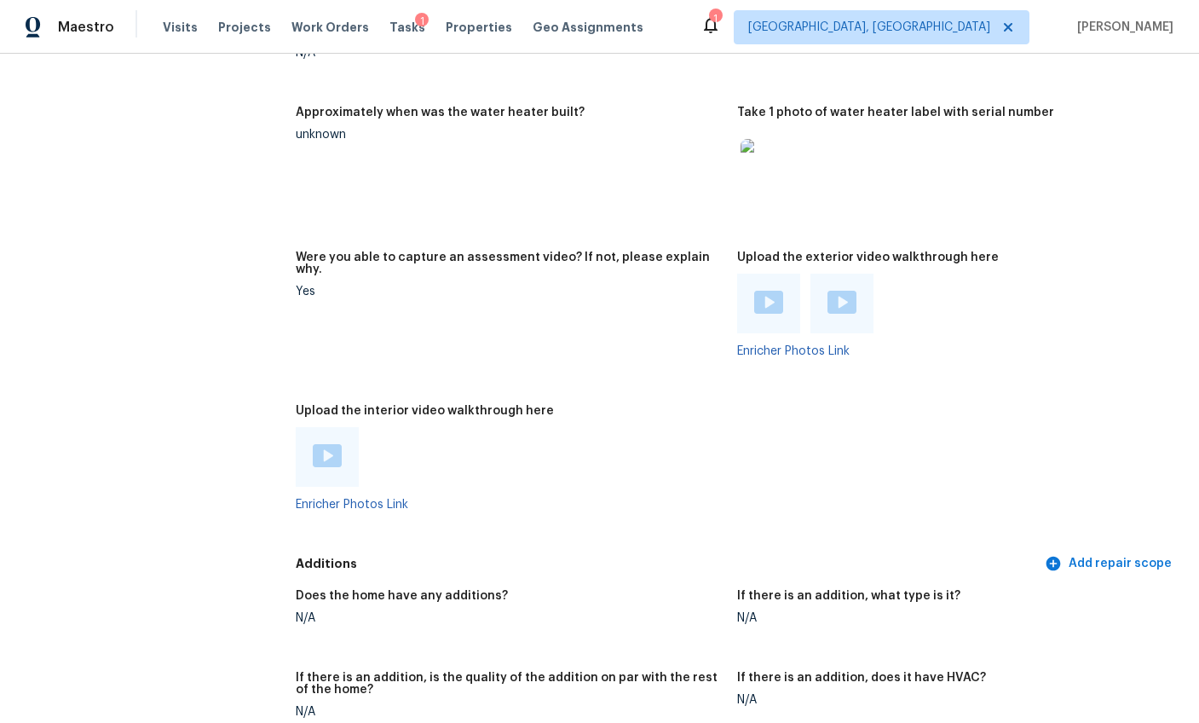
scroll to position [3518, 0]
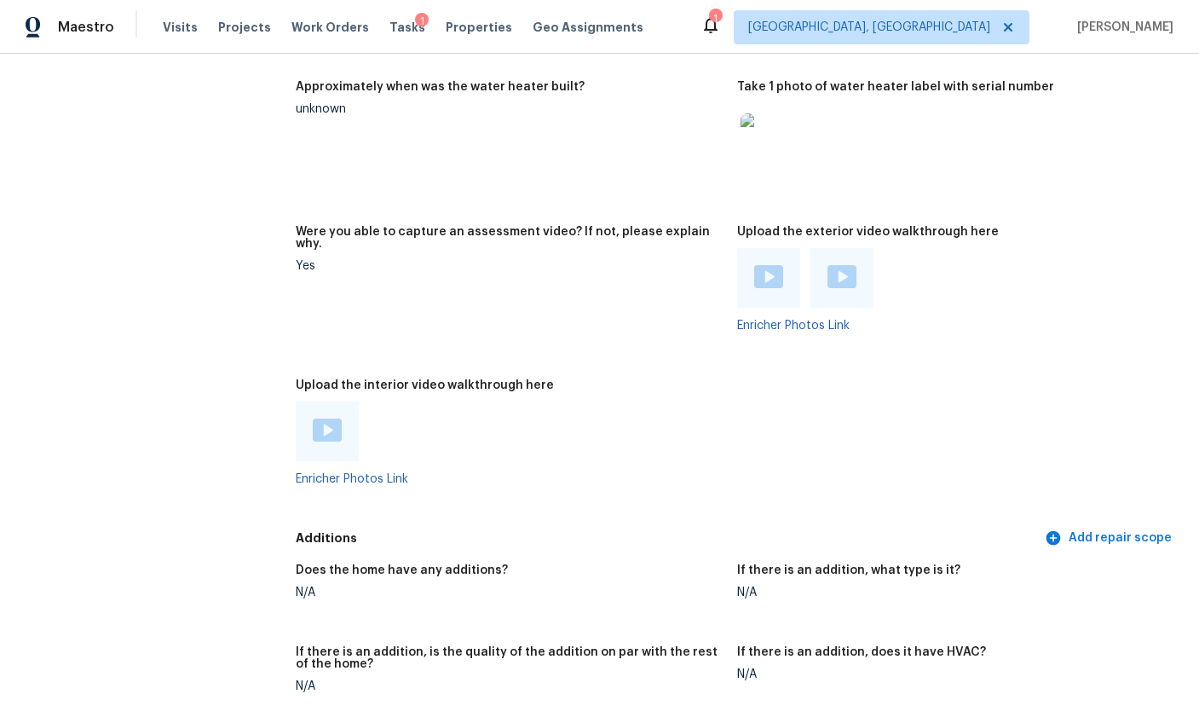
click at [338, 419] on img at bounding box center [327, 430] width 29 height 23
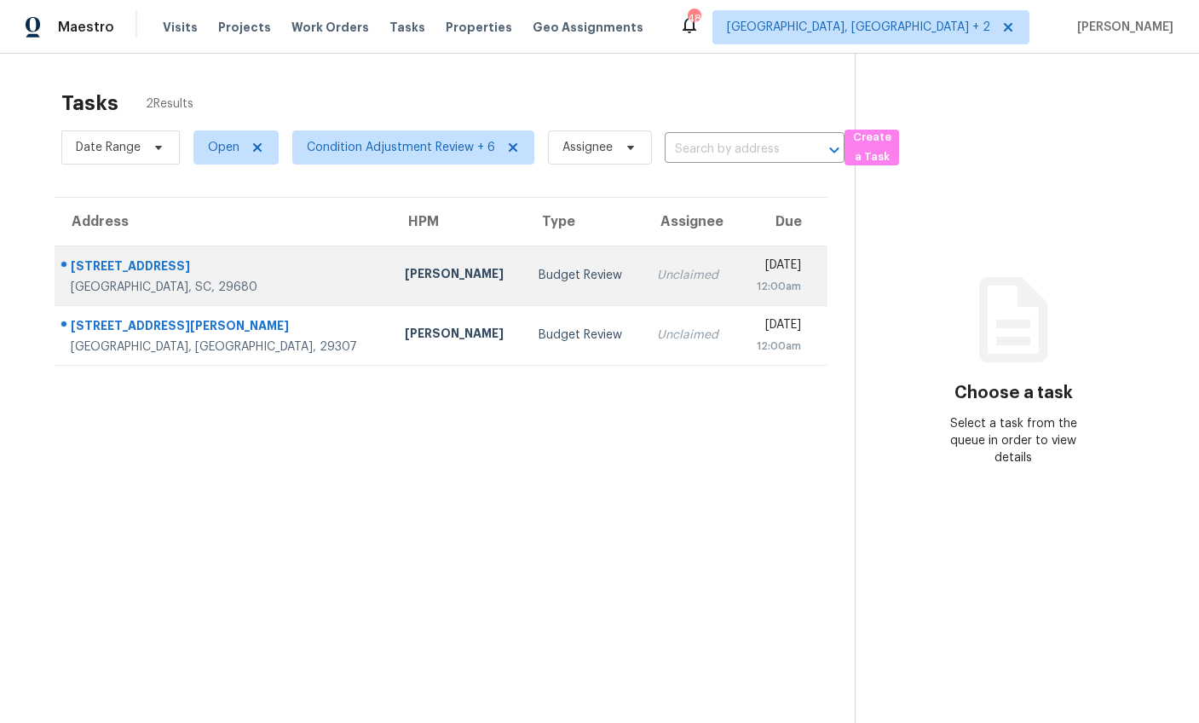
click at [252, 270] on td "216 Twin Falls Dr Simpsonville, SC, 29680" at bounding box center [223, 276] width 337 height 60
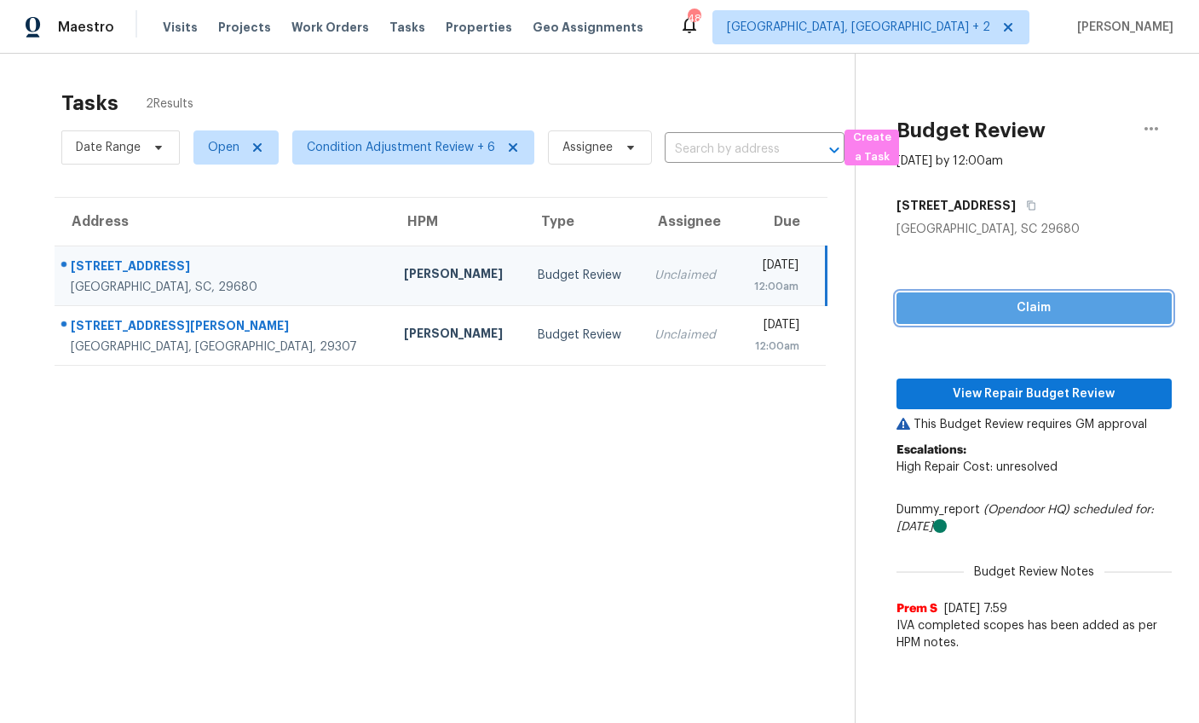
click at [1078, 307] on span "Claim" at bounding box center [1034, 308] width 248 height 21
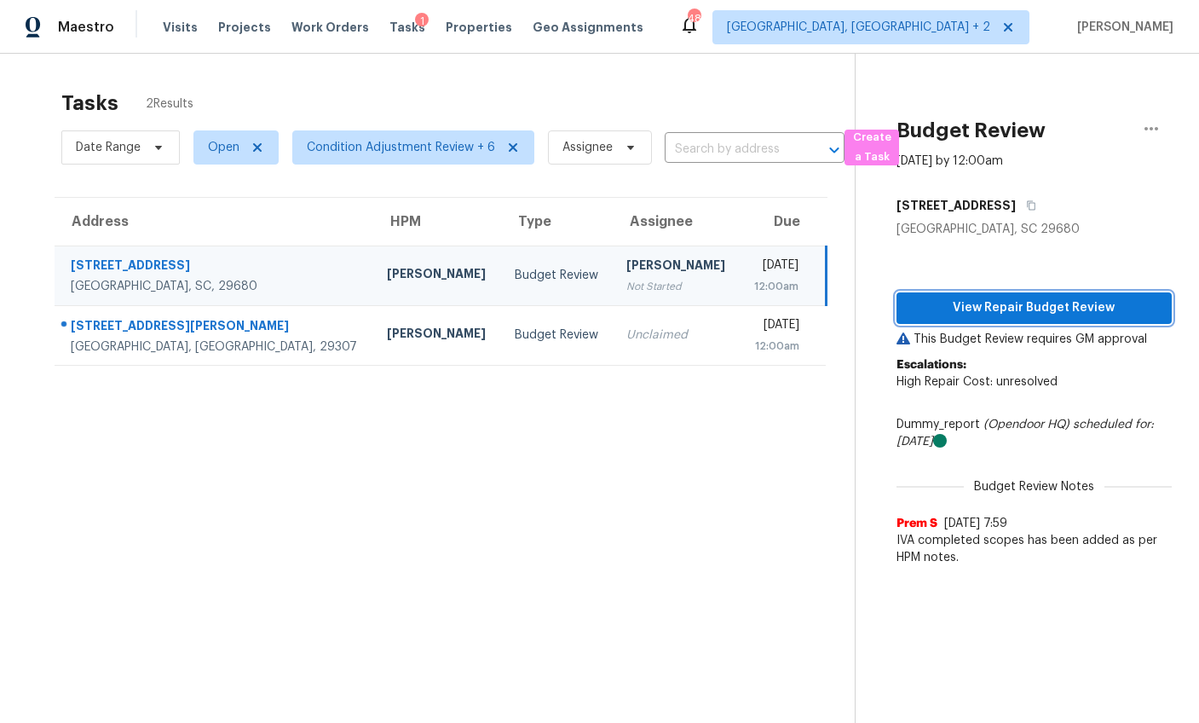
click at [1021, 294] on button "View Repair Budget Review" at bounding box center [1034, 308] width 275 height 32
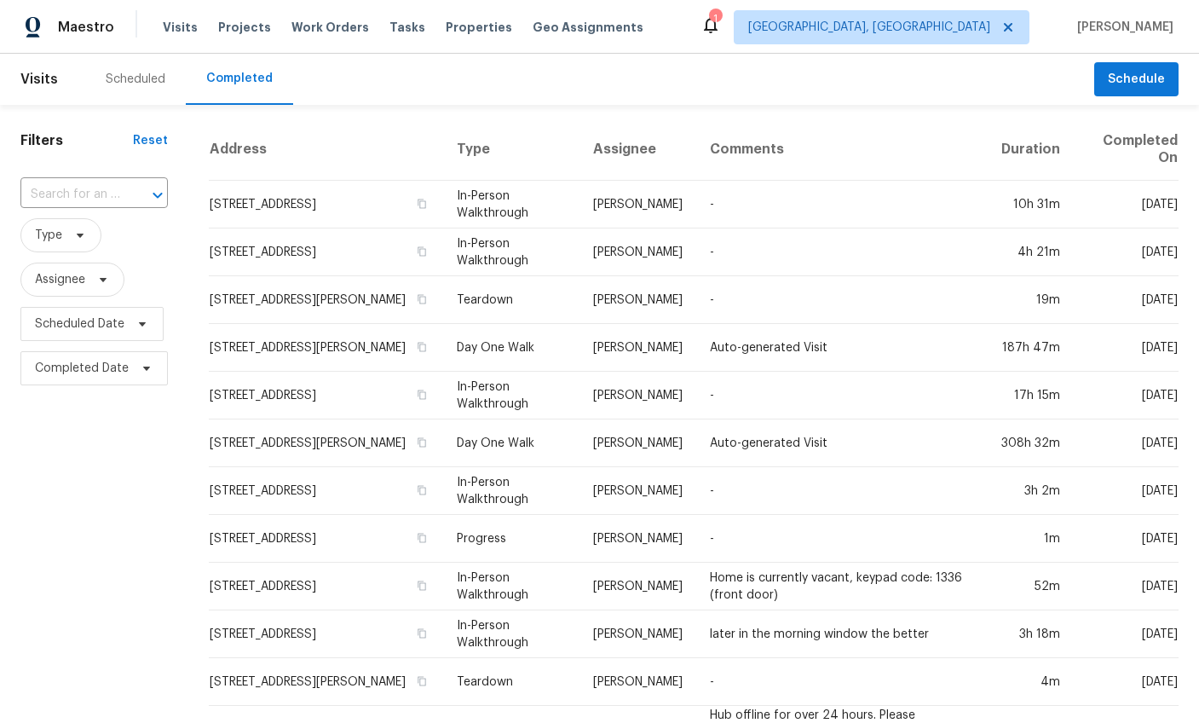
click at [125, 192] on div at bounding box center [146, 195] width 44 height 24
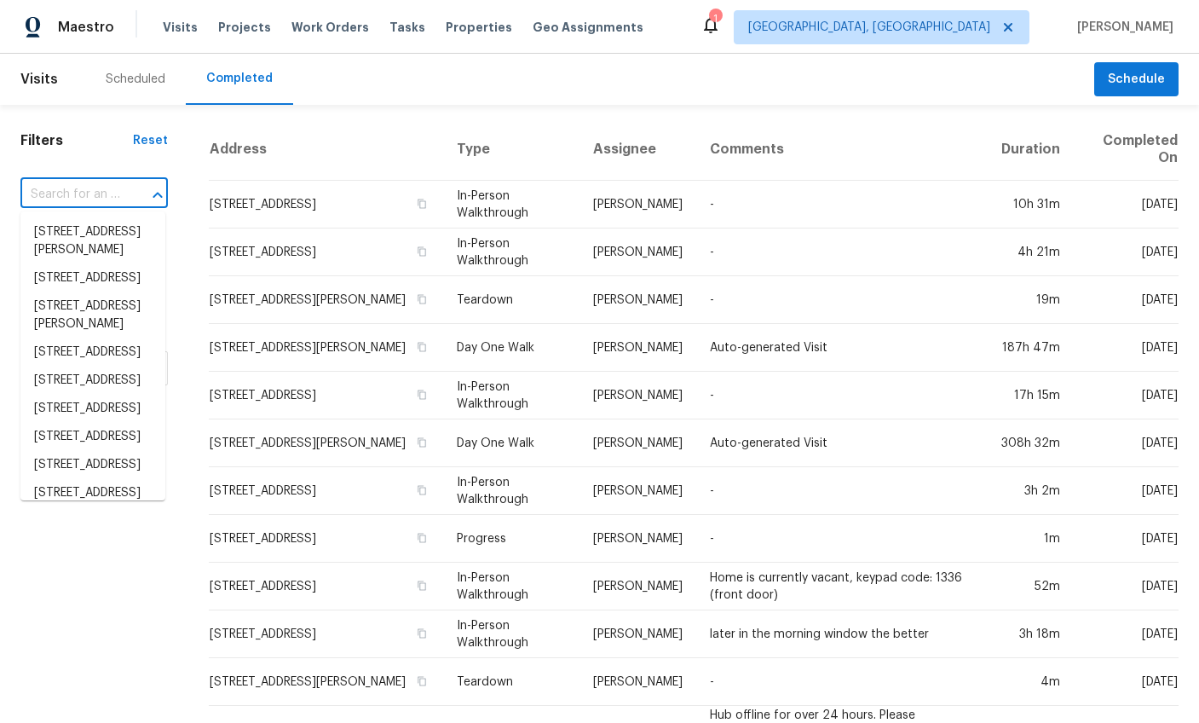
paste input "216 Twin Falls Dr, Simpsonville, SC 29680"
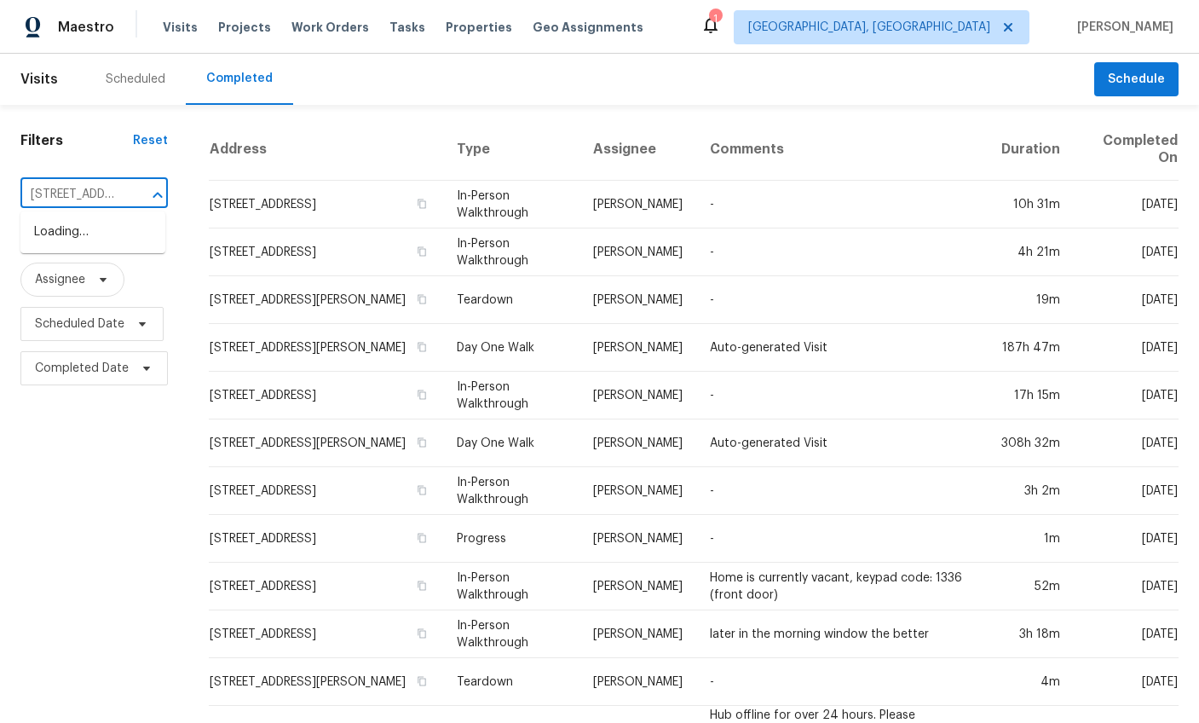
scroll to position [0, 143]
type input "216 Twin Falls Dr, Simpsonville, SC 2968"
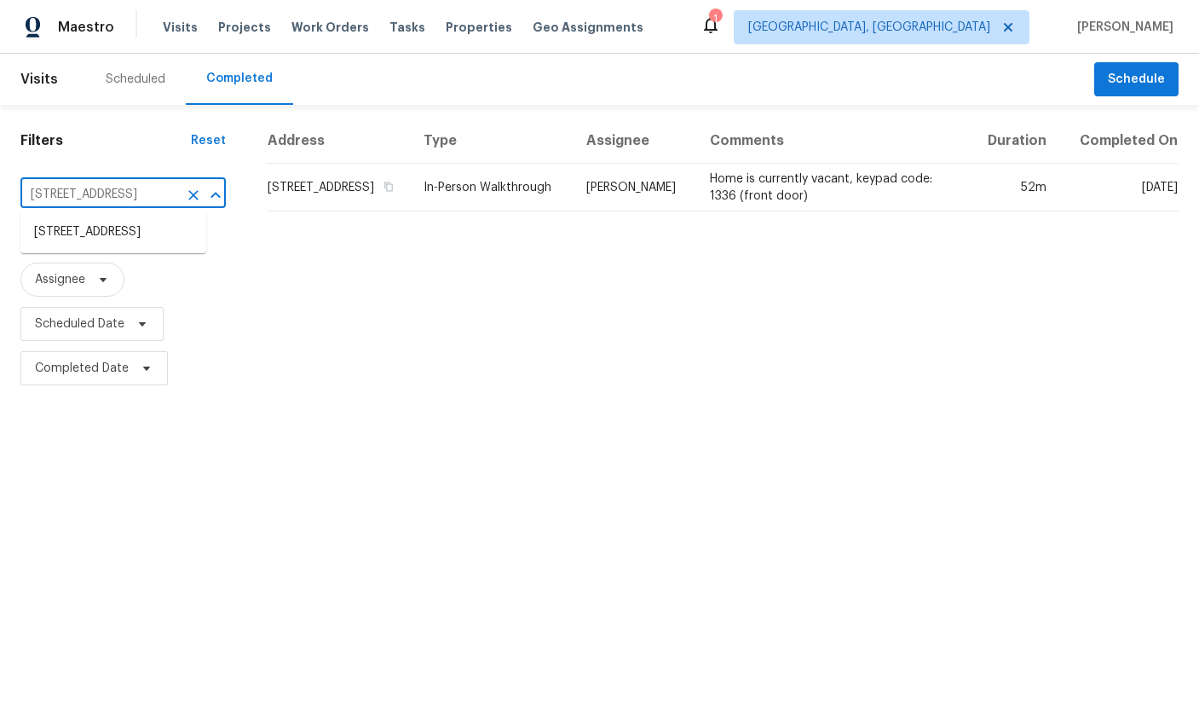
click at [106, 197] on input "773 Harbor View Rd, Charleston, SC 29412" at bounding box center [99, 195] width 158 height 26
click at [105, 197] on input "773 Harbor View Rd, Charleston, SC 29412" at bounding box center [99, 195] width 158 height 26
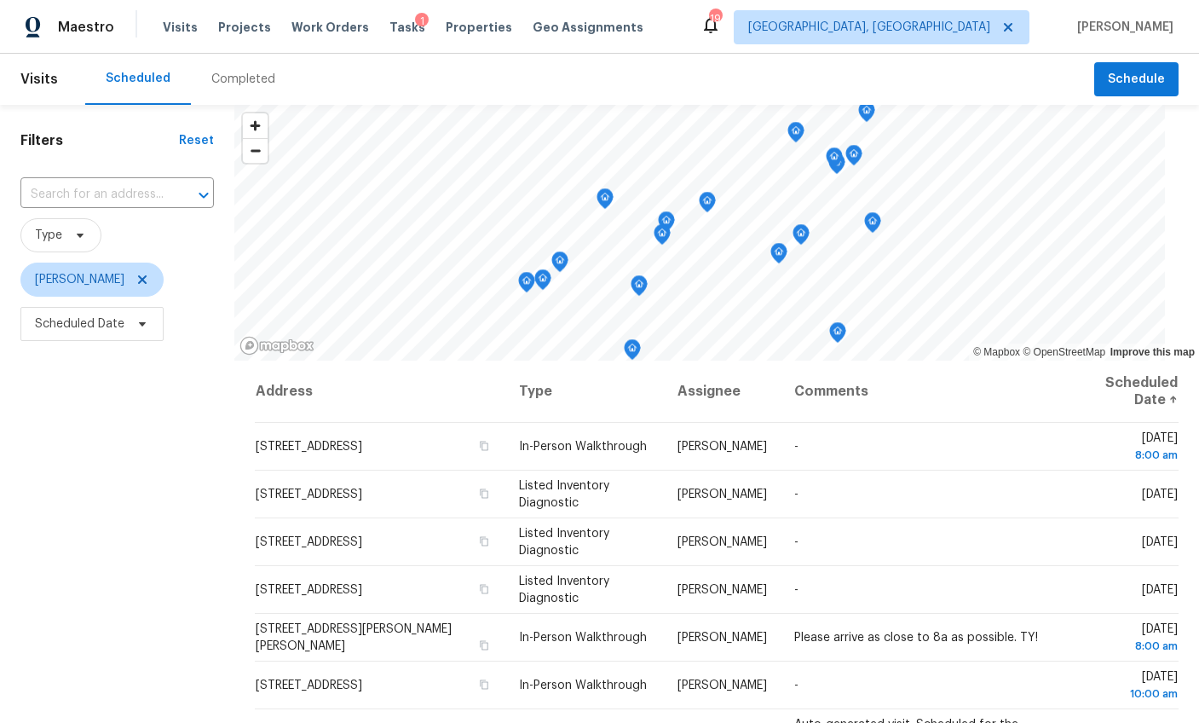
click at [230, 76] on div "Completed" at bounding box center [243, 79] width 64 height 17
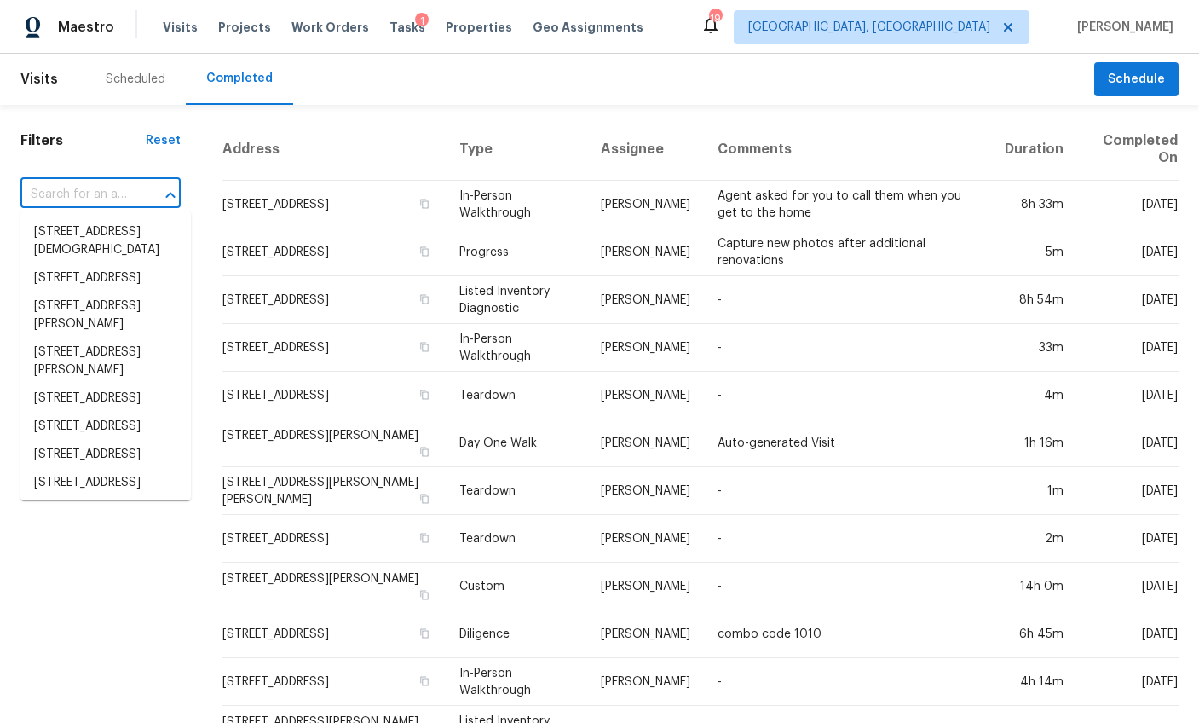
click at [92, 193] on input "text" at bounding box center [76, 195] width 113 height 26
paste input "216 Twin Falls Dr, Simpsonville, SC 29680"
type input "216 Twin Falls Dr, Simpsonville, SC 29680"
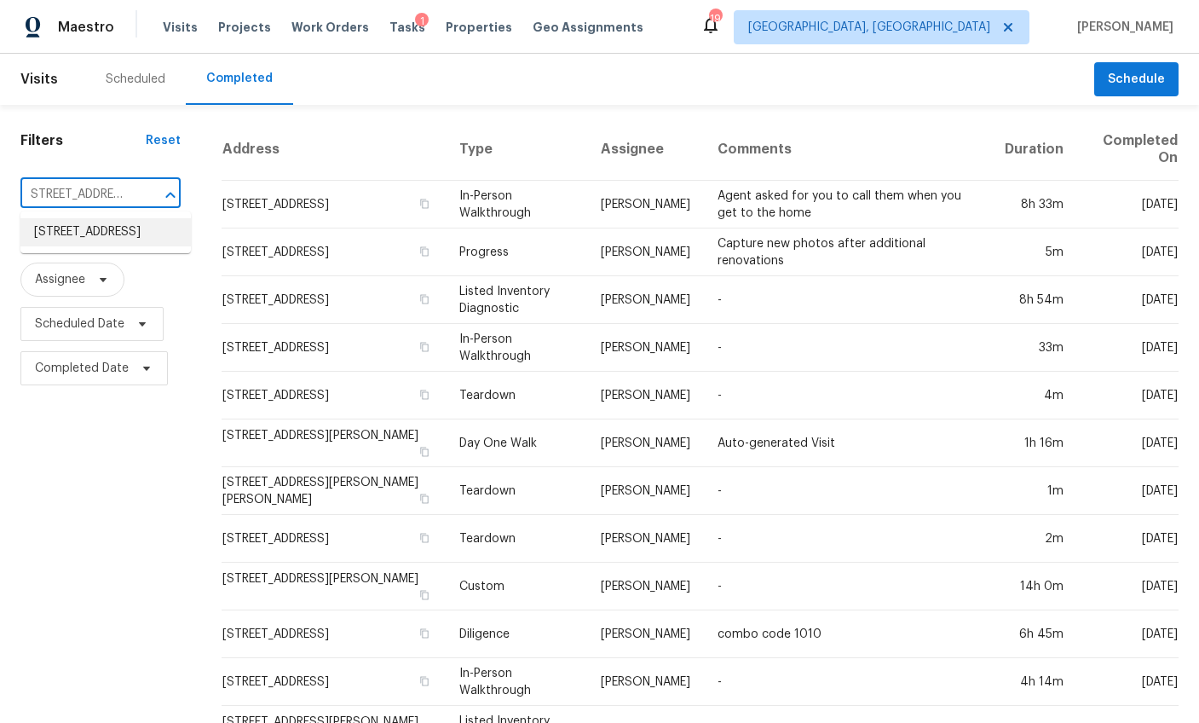
click at [94, 233] on li "216 Twin Falls Dr, Simpsonville, SC 29680" at bounding box center [105, 232] width 170 height 28
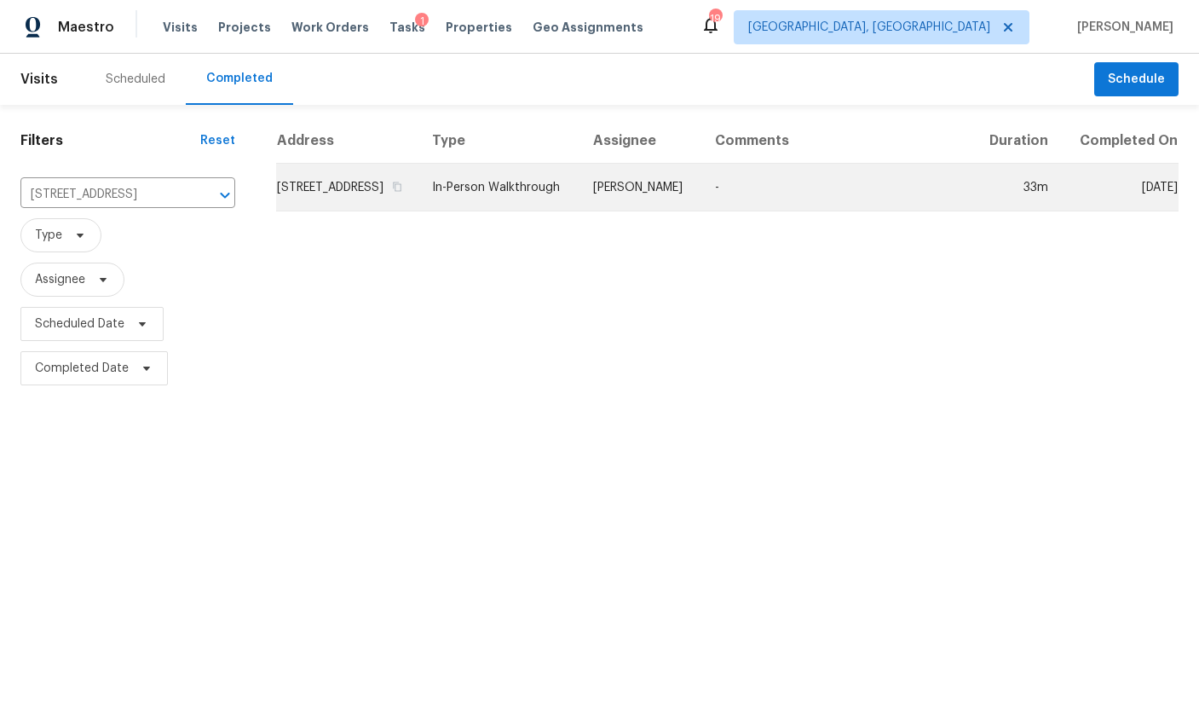
click at [335, 203] on td "216 Twin Falls Dr, Simpsonville, SC 29680" at bounding box center [347, 188] width 142 height 48
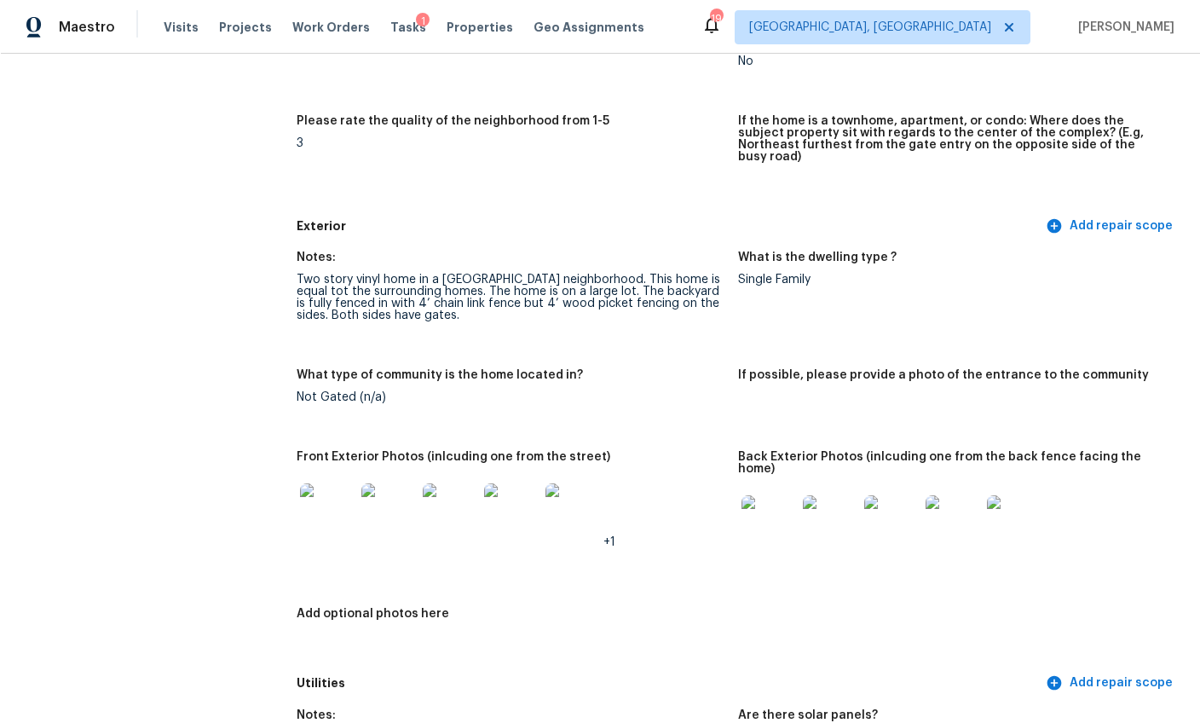
scroll to position [664, 0]
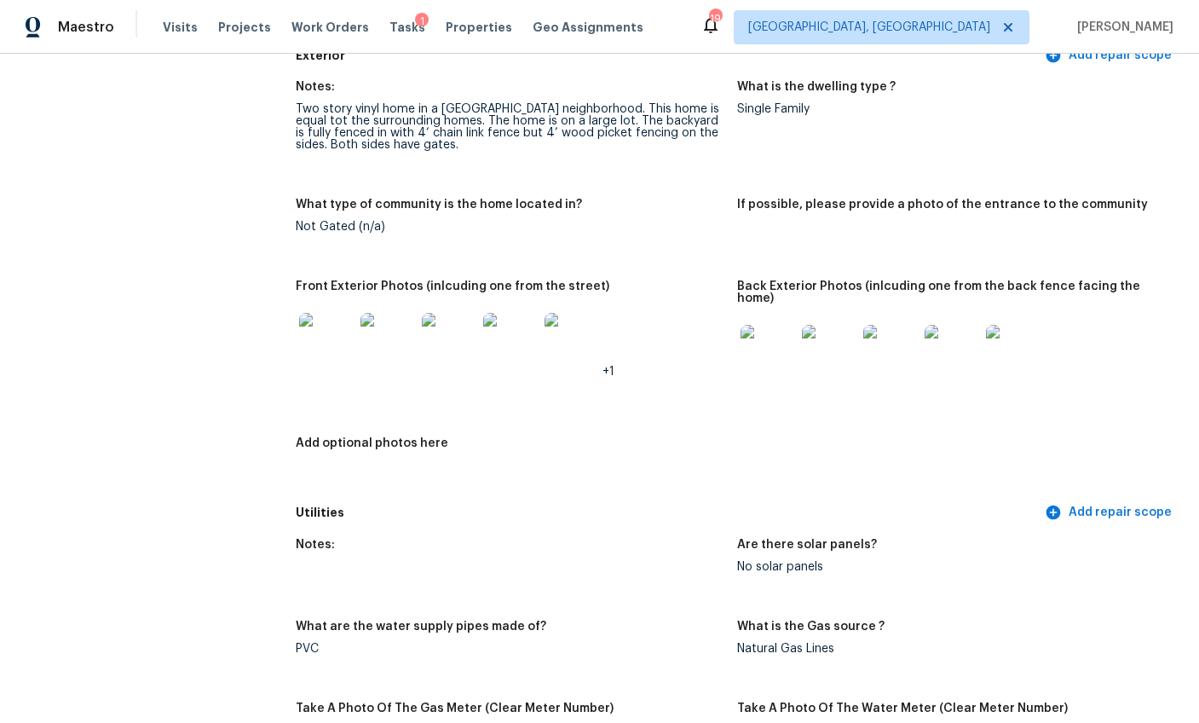
click at [342, 320] on img at bounding box center [326, 340] width 55 height 55
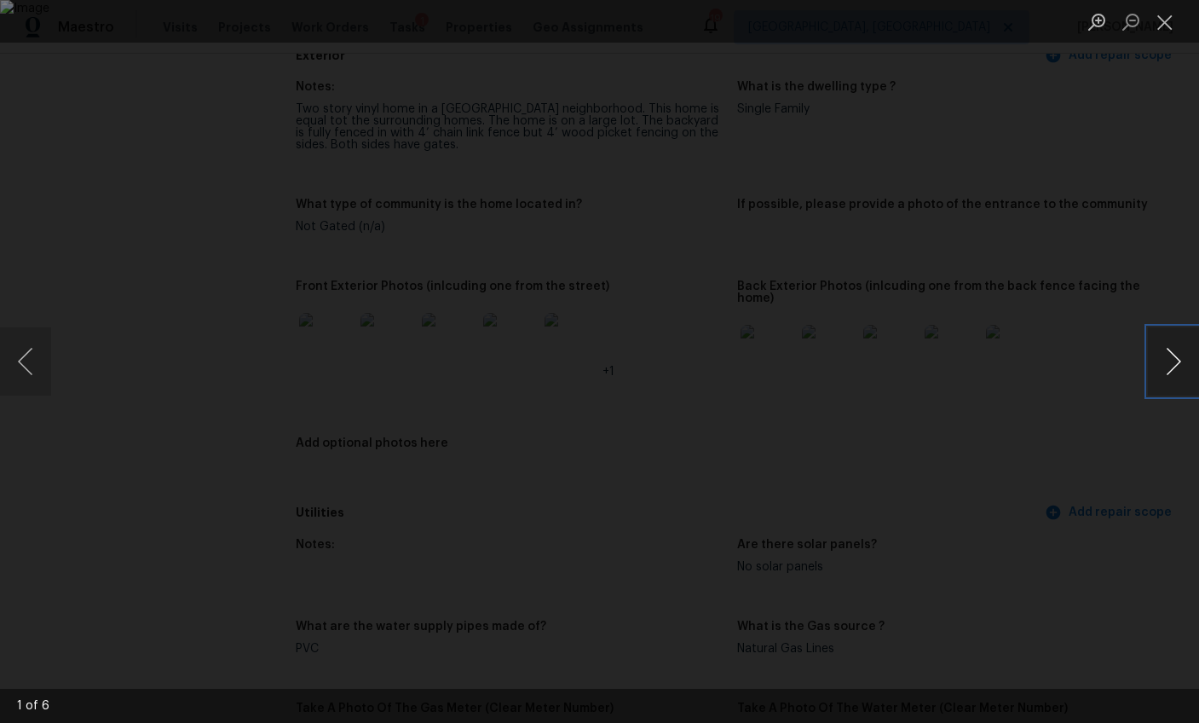
click at [1171, 373] on button "Next image" at bounding box center [1173, 361] width 51 height 68
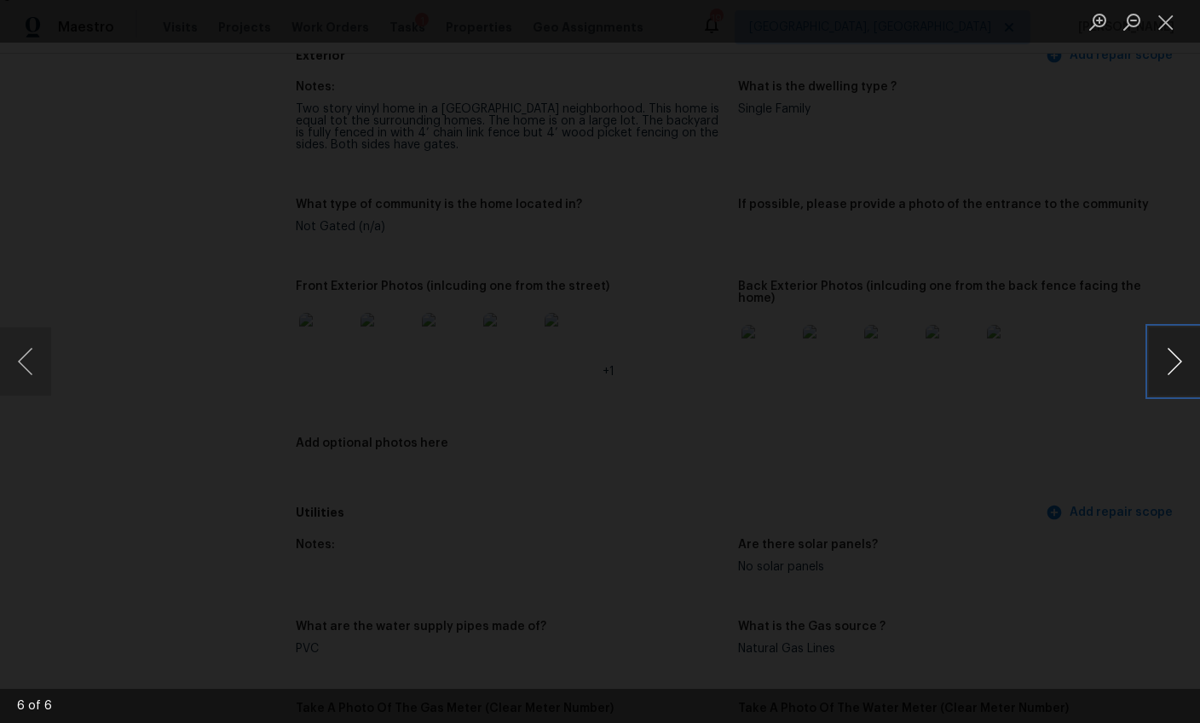
click at [1169, 360] on button "Next image" at bounding box center [1174, 361] width 51 height 68
click at [1170, 367] on button "Next image" at bounding box center [1174, 361] width 51 height 68
click at [1171, 366] on button "Next image" at bounding box center [1174, 361] width 51 height 68
click at [1171, 365] on button "Next image" at bounding box center [1174, 361] width 51 height 68
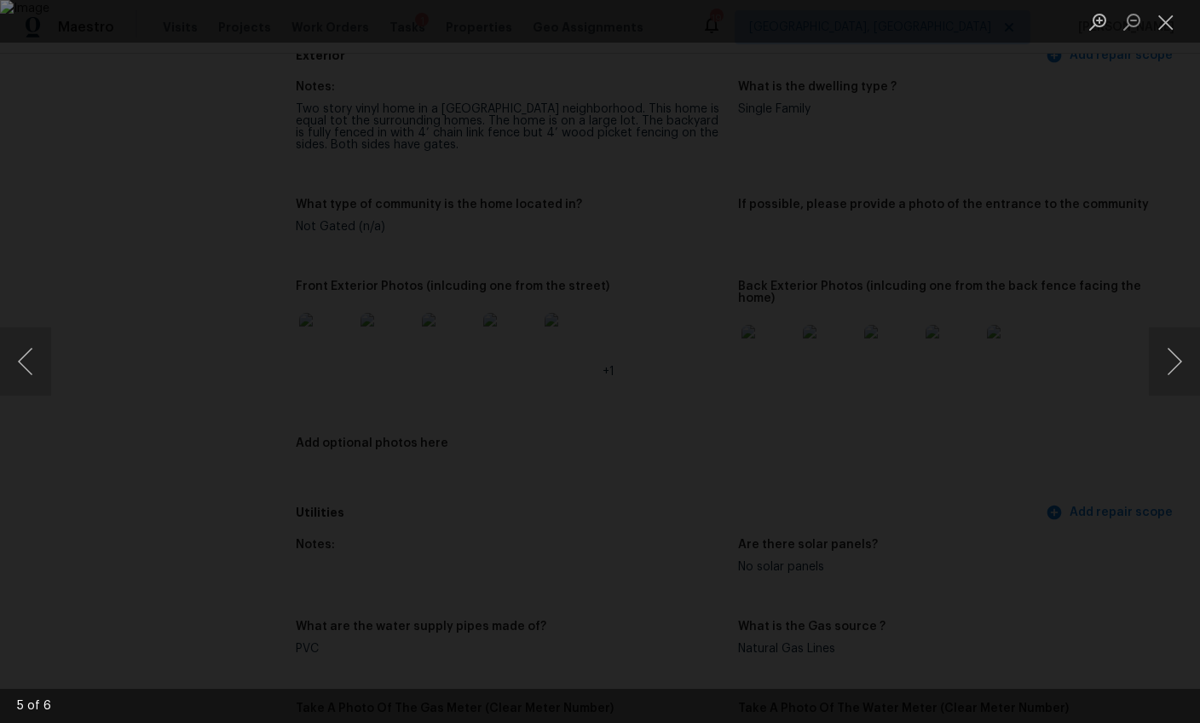
click at [1142, 448] on div "Lightbox" at bounding box center [600, 361] width 1200 height 723
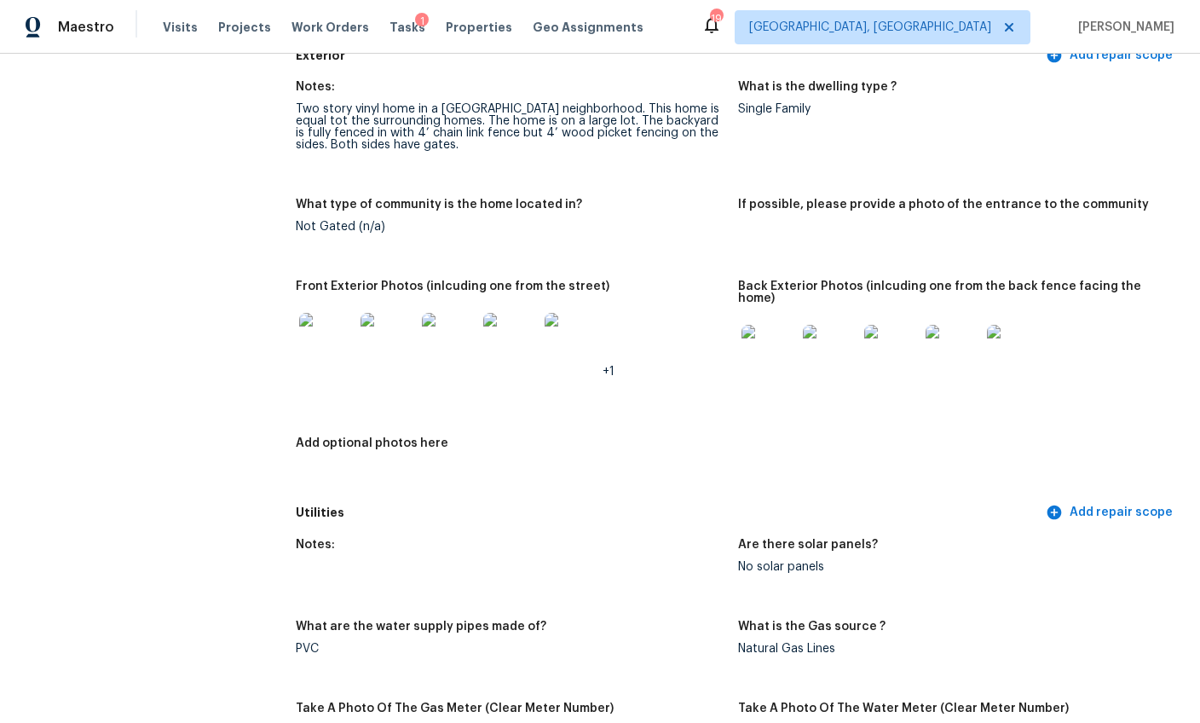
click at [771, 325] on img at bounding box center [769, 352] width 55 height 55
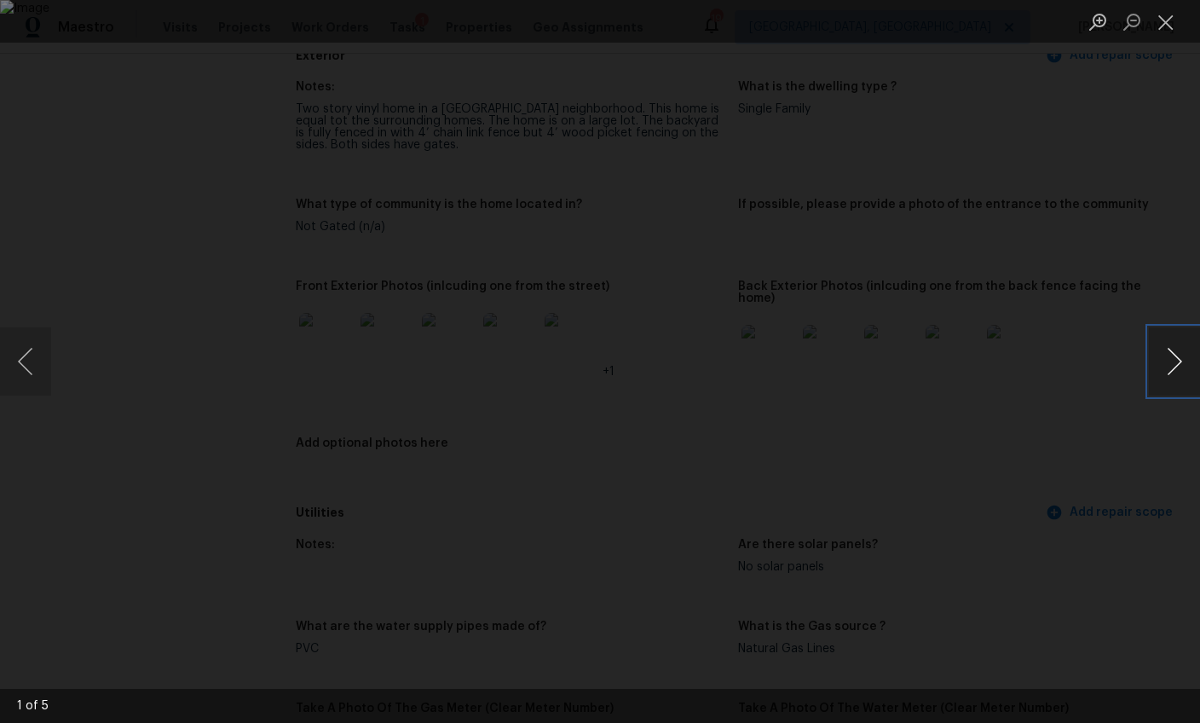
click at [1163, 360] on button "Next image" at bounding box center [1174, 361] width 51 height 68
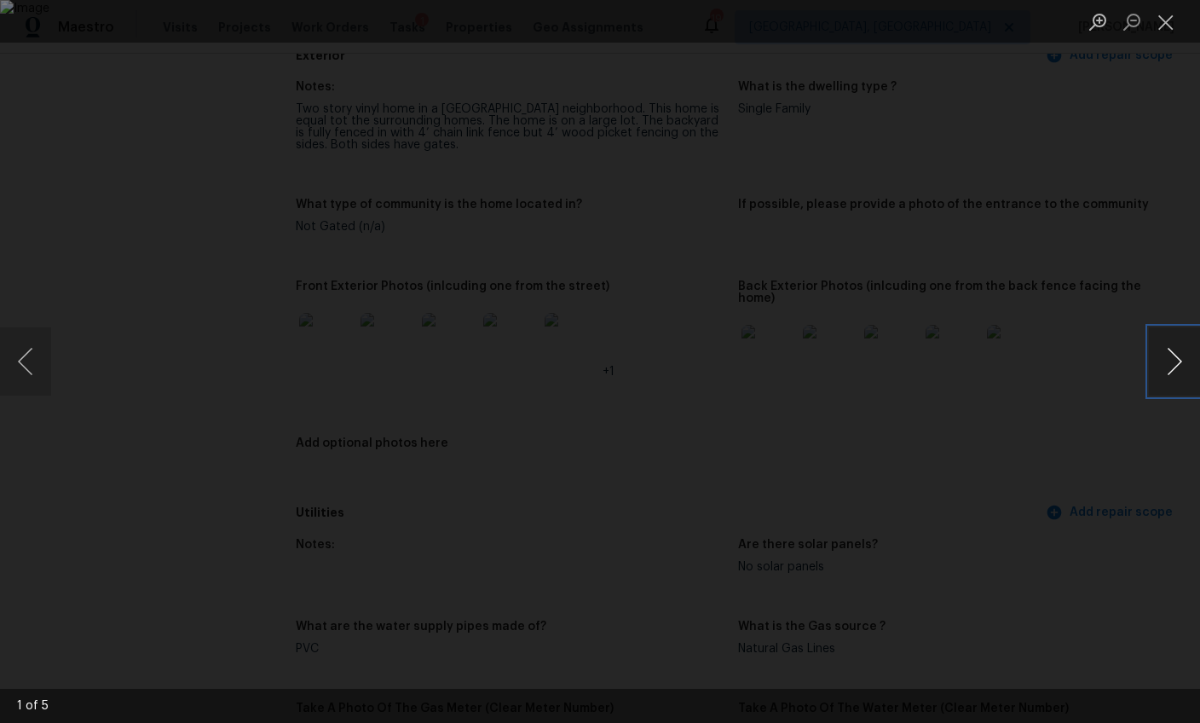
click at [1163, 360] on button "Next image" at bounding box center [1174, 361] width 51 height 68
click at [1136, 410] on div "Lightbox" at bounding box center [600, 361] width 1200 height 723
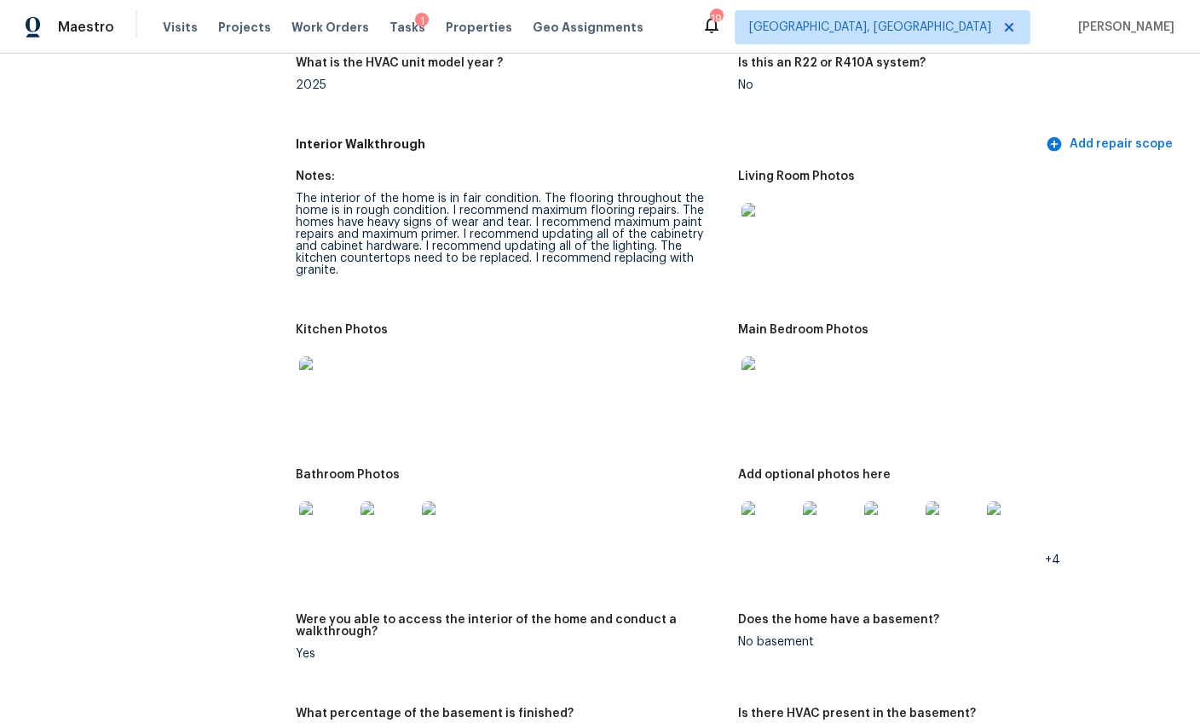
scroll to position [1757, 0]
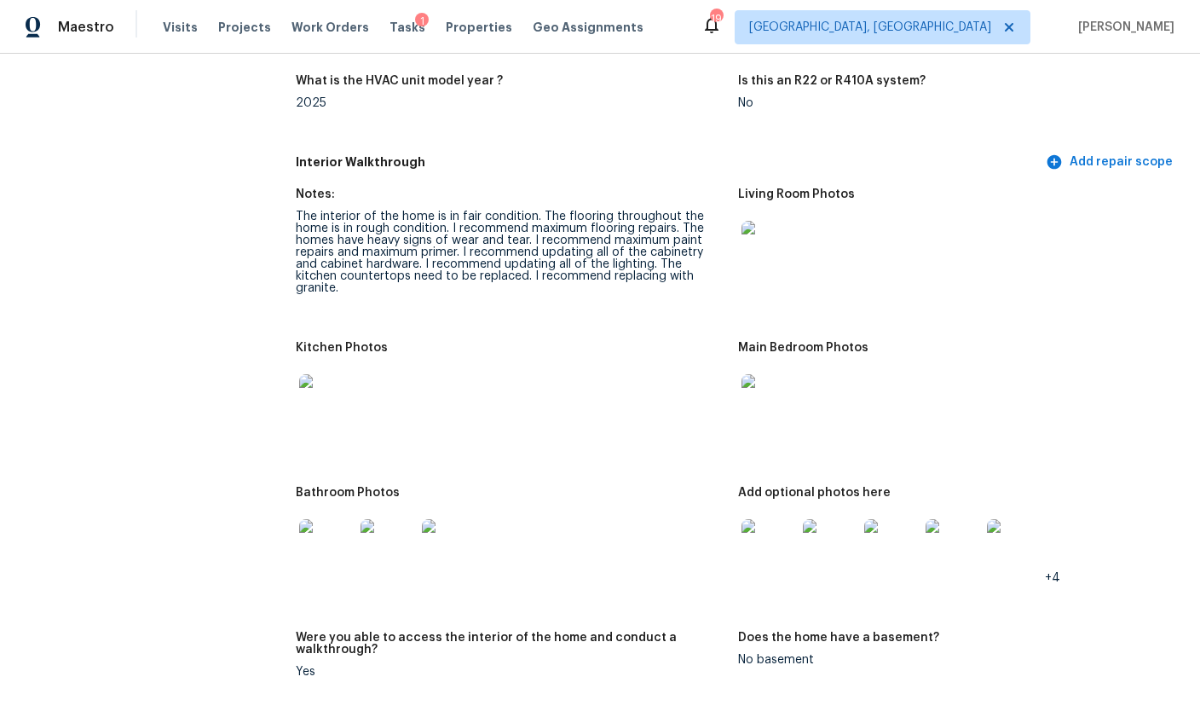
click at [314, 374] on img at bounding box center [326, 401] width 55 height 55
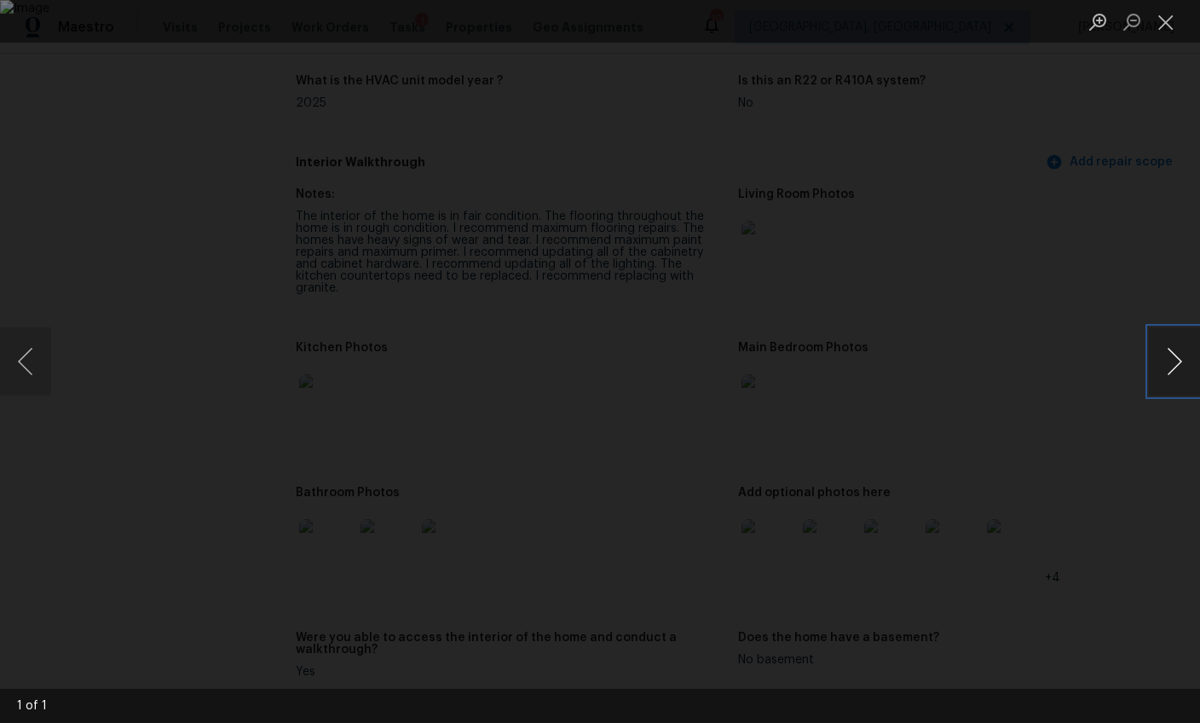
click at [1184, 362] on button "Next image" at bounding box center [1174, 361] width 51 height 68
click at [1176, 360] on button "Next image" at bounding box center [1174, 361] width 51 height 68
click at [1145, 257] on div "Lightbox" at bounding box center [600, 361] width 1200 height 723
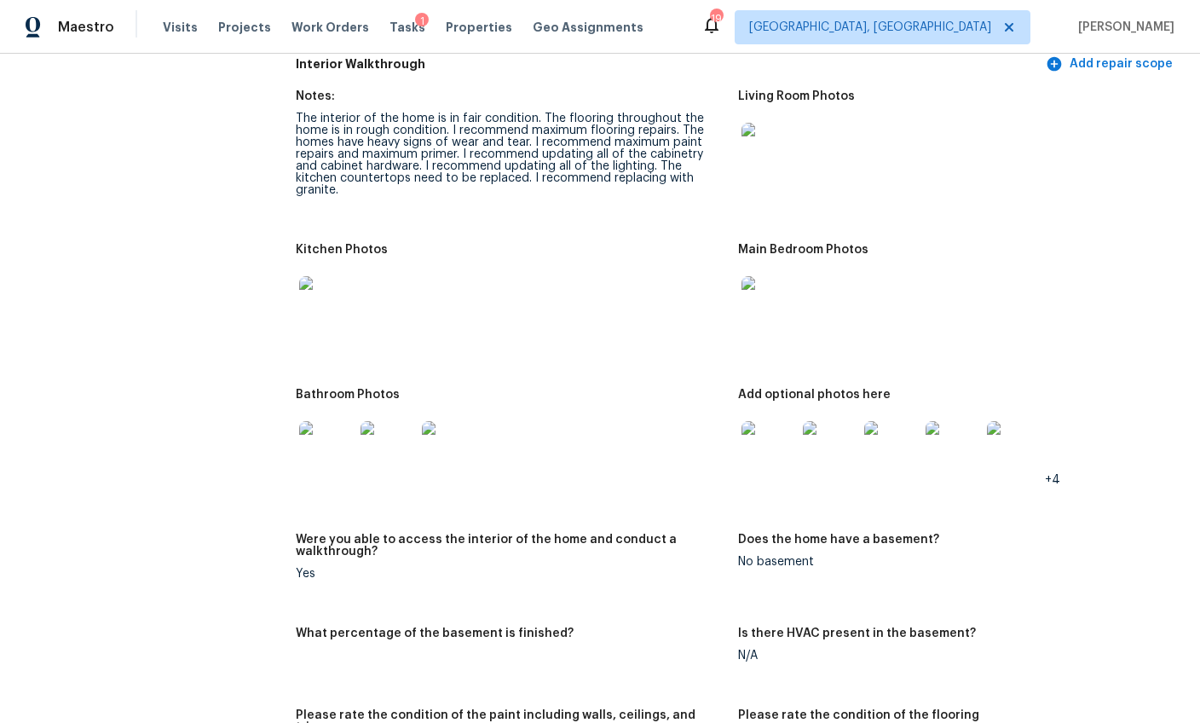
scroll to position [2063, 0]
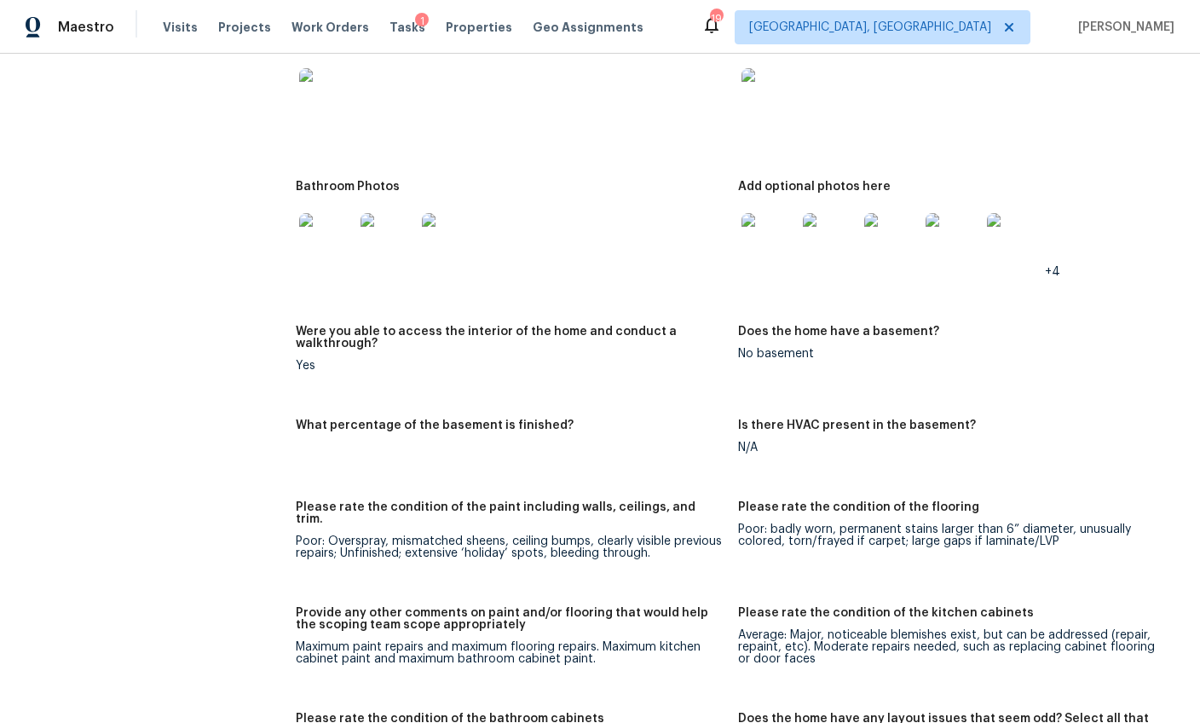
click at [783, 222] on img at bounding box center [769, 240] width 55 height 55
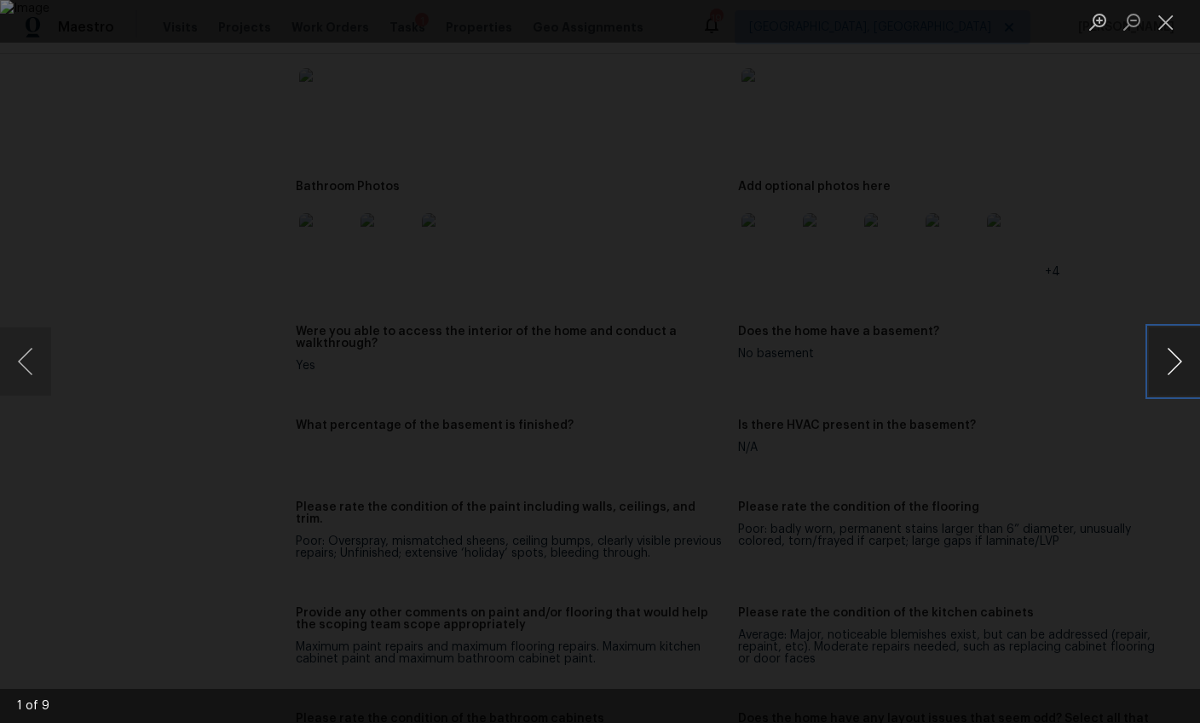
click at [1175, 354] on button "Next image" at bounding box center [1174, 361] width 51 height 68
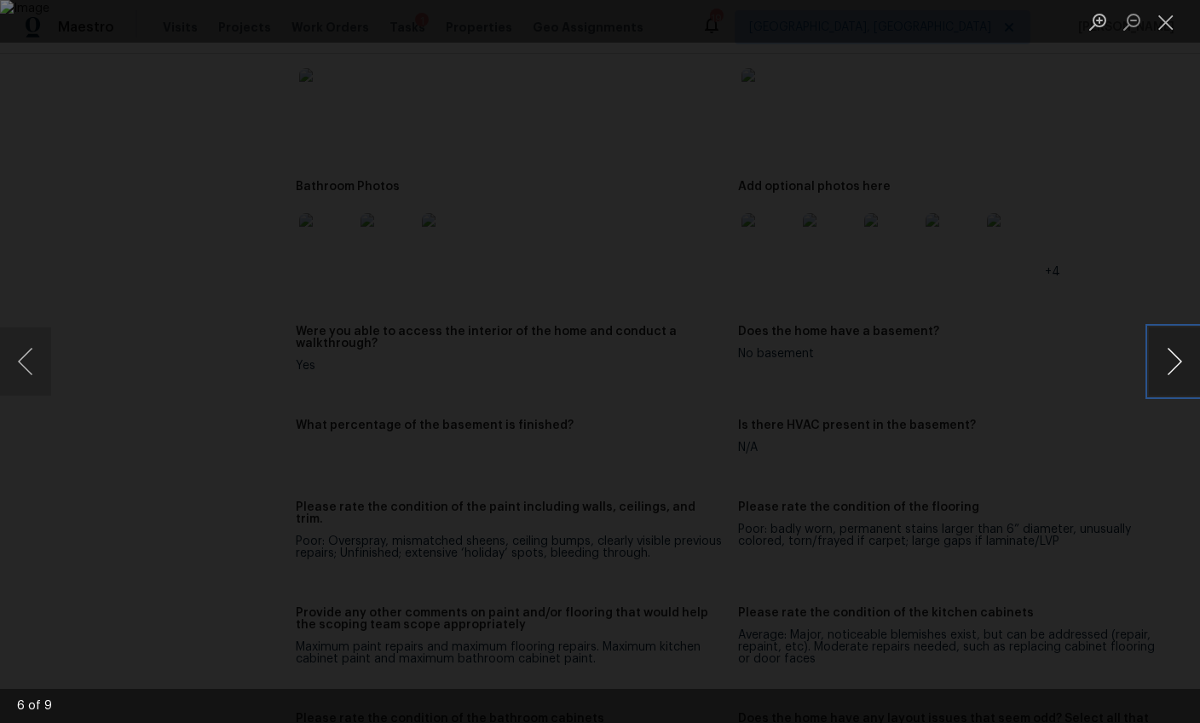
click at [1173, 354] on button "Next image" at bounding box center [1174, 361] width 51 height 68
click at [1173, 373] on button "Next image" at bounding box center [1174, 361] width 51 height 68
click at [1176, 374] on button "Next image" at bounding box center [1174, 361] width 51 height 68
click at [1158, 461] on div "Lightbox" at bounding box center [600, 361] width 1200 height 723
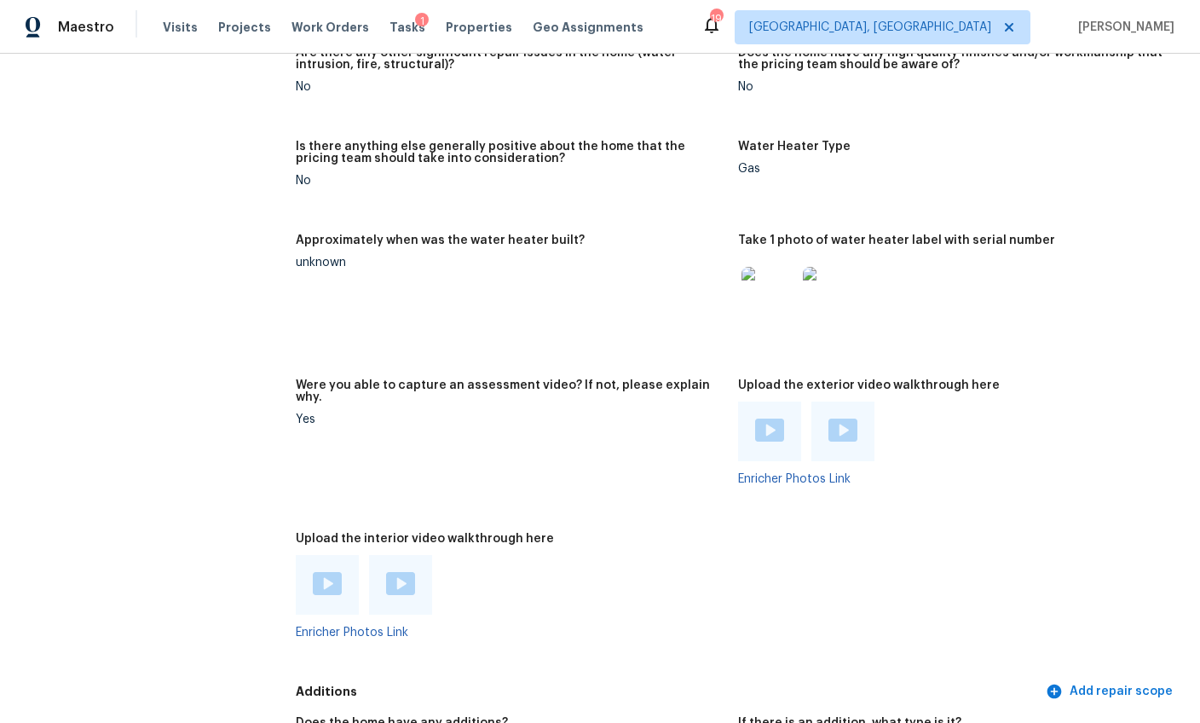
scroll to position [3017, 0]
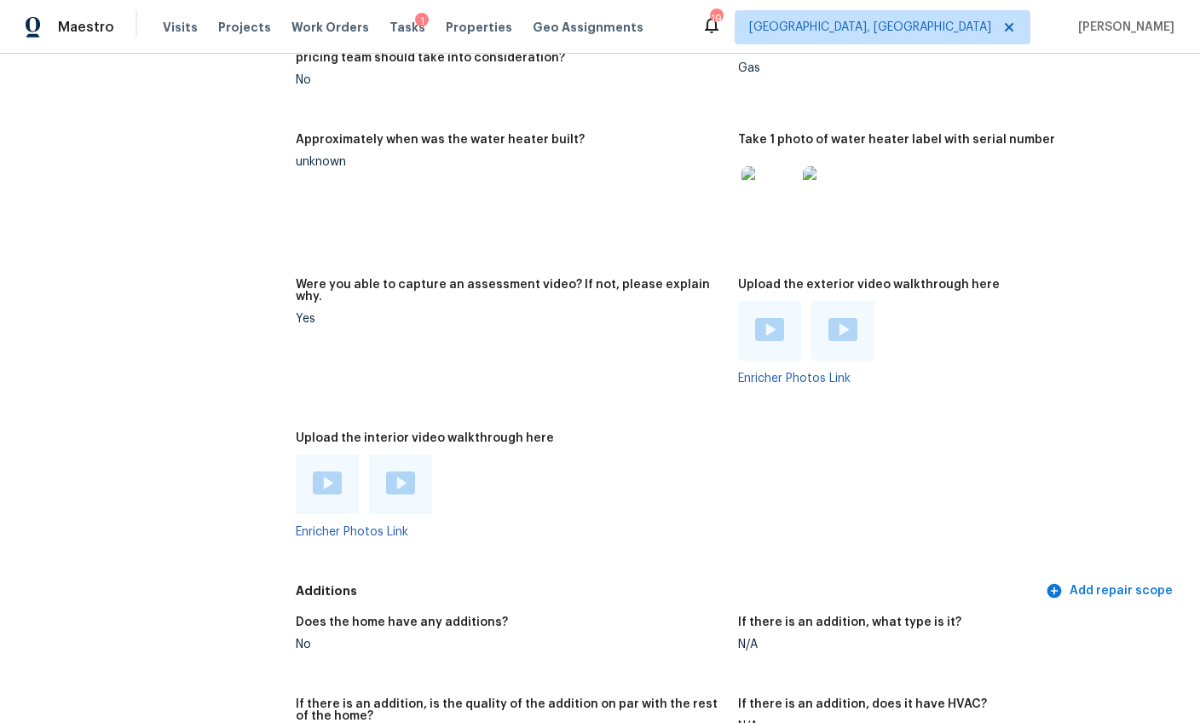
click at [767, 318] on img at bounding box center [769, 329] width 29 height 23
click at [853, 301] on div at bounding box center [843, 331] width 63 height 60
click at [836, 318] on img at bounding box center [843, 329] width 29 height 23
click at [325, 471] on img at bounding box center [327, 482] width 29 height 23
click at [409, 471] on img at bounding box center [400, 482] width 29 height 23
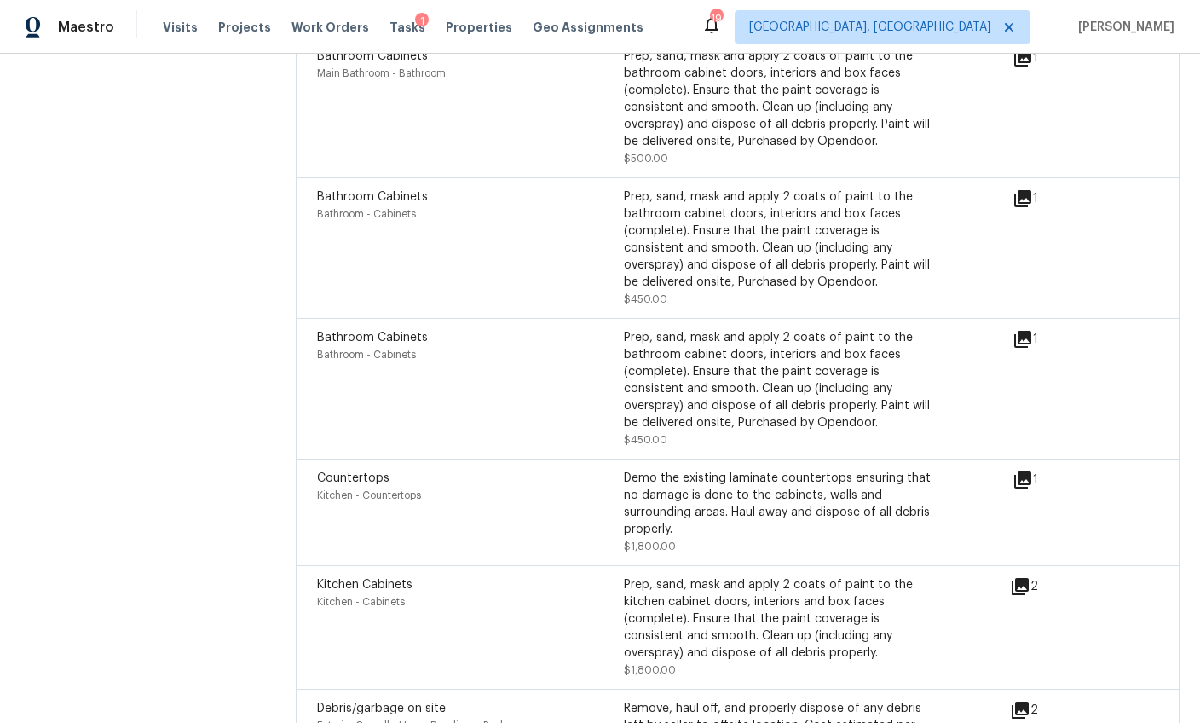
scroll to position [5577, 0]
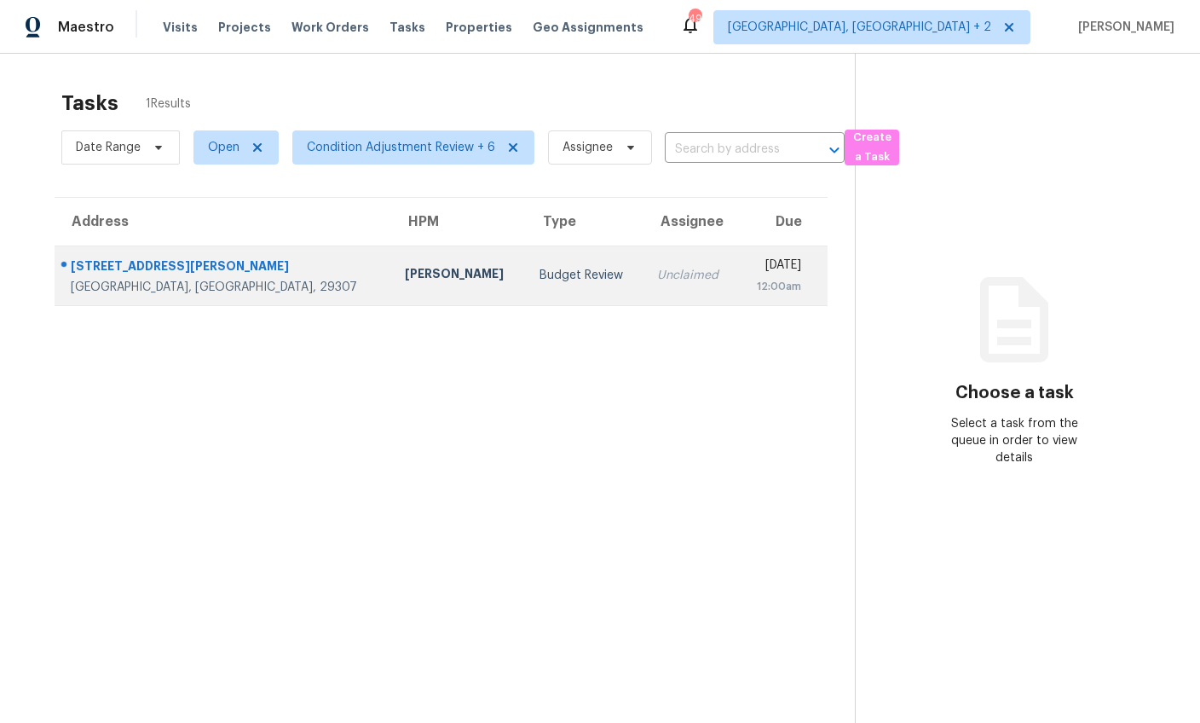
click at [255, 284] on td "[STREET_ADDRESS][PERSON_NAME]" at bounding box center [223, 276] width 337 height 60
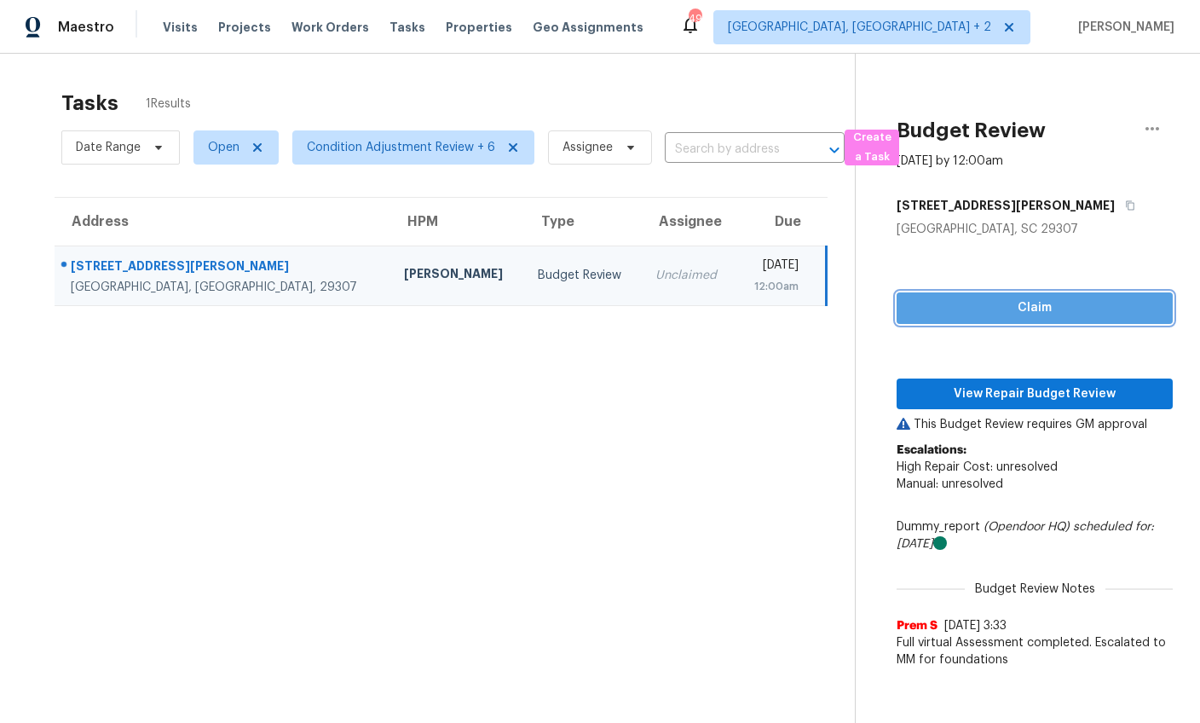
click at [1047, 320] on button "Claim" at bounding box center [1035, 308] width 276 height 32
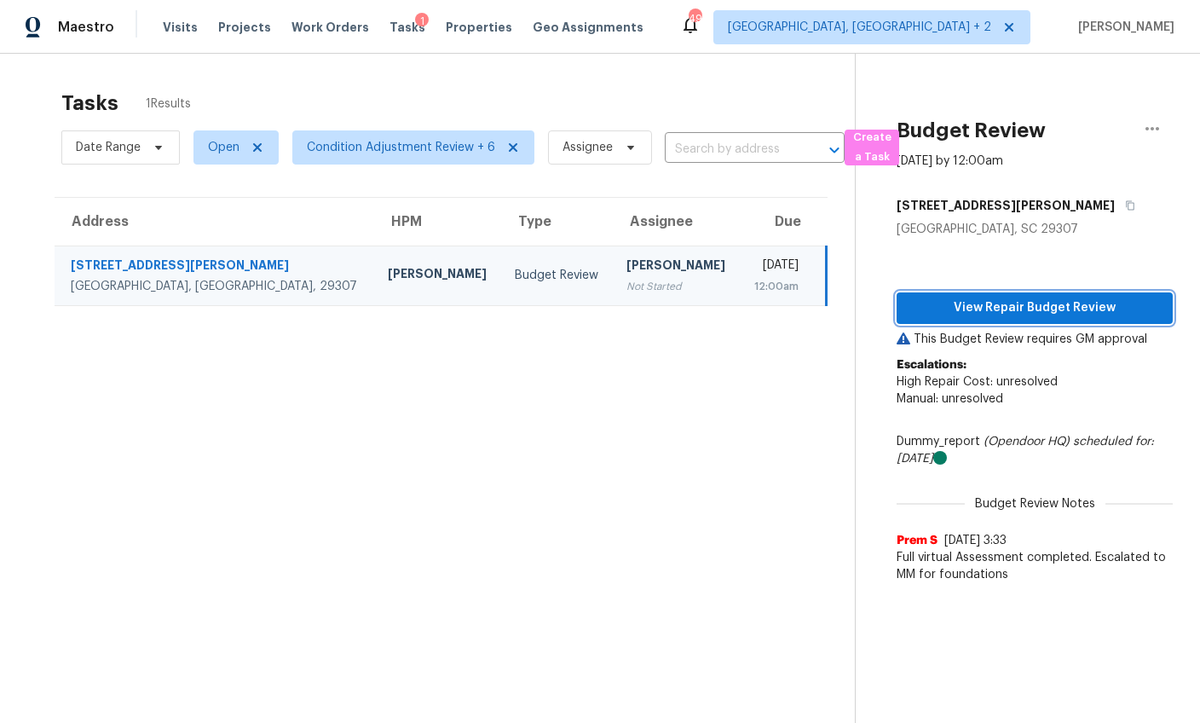
click at [1006, 312] on span "View Repair Budget Review" at bounding box center [1034, 308] width 249 height 21
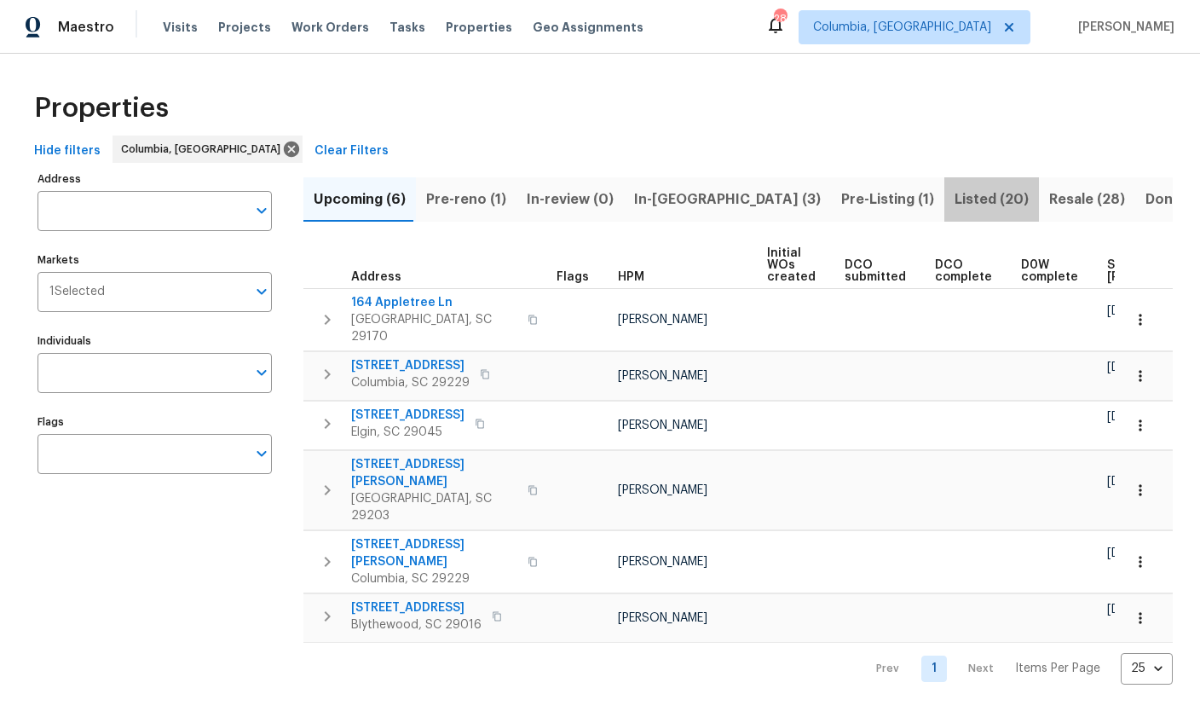
click at [955, 198] on span "Listed (20)" at bounding box center [992, 200] width 74 height 24
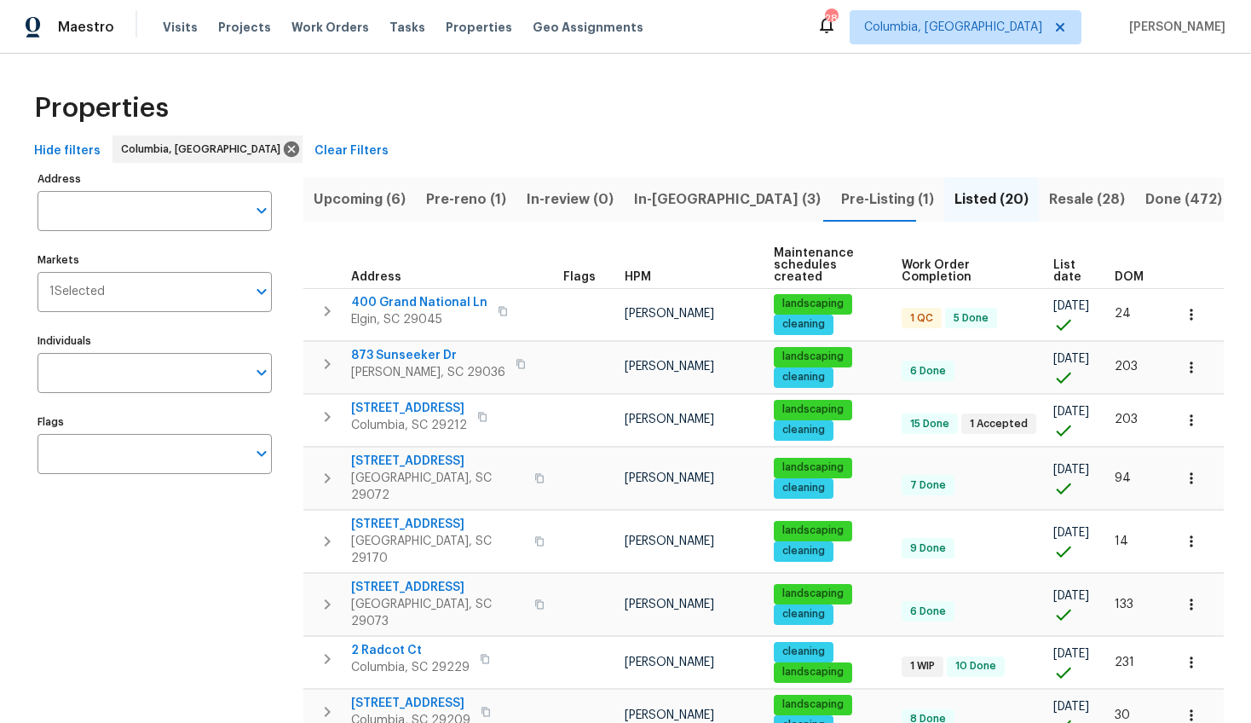
click at [1115, 271] on span "DOM" at bounding box center [1129, 277] width 29 height 12
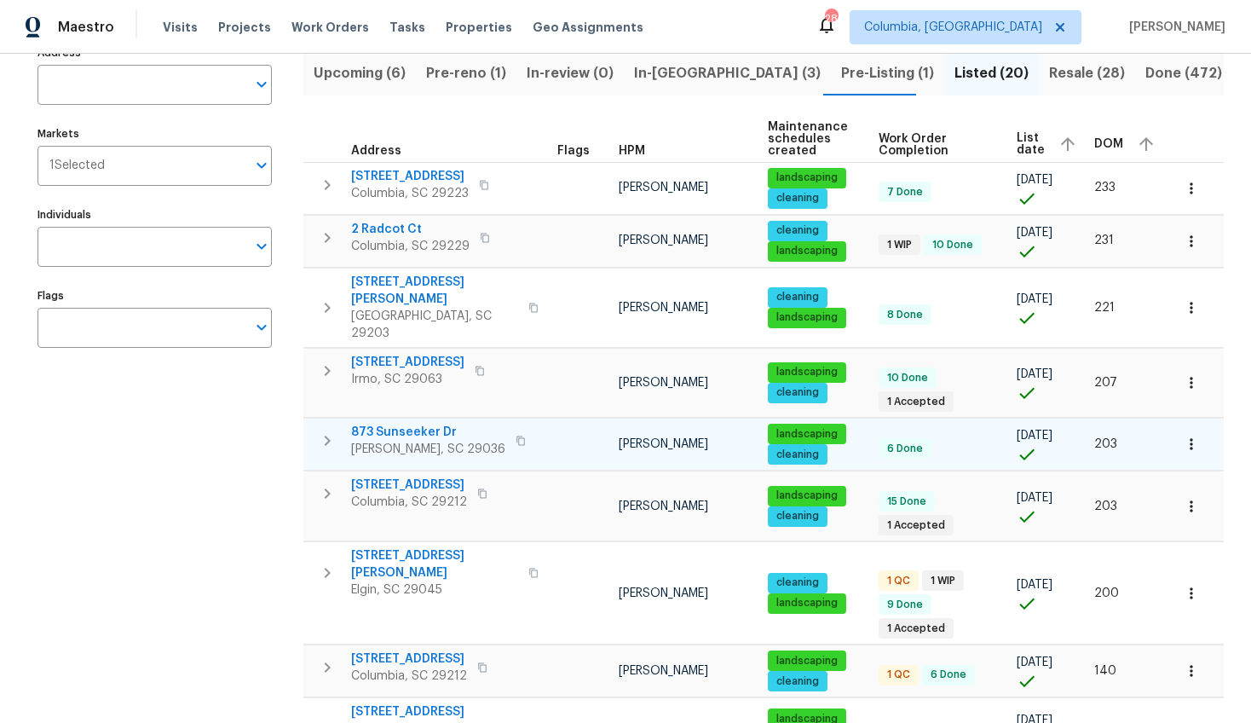
scroll to position [139, 0]
